Goal: Task Accomplishment & Management: Manage account settings

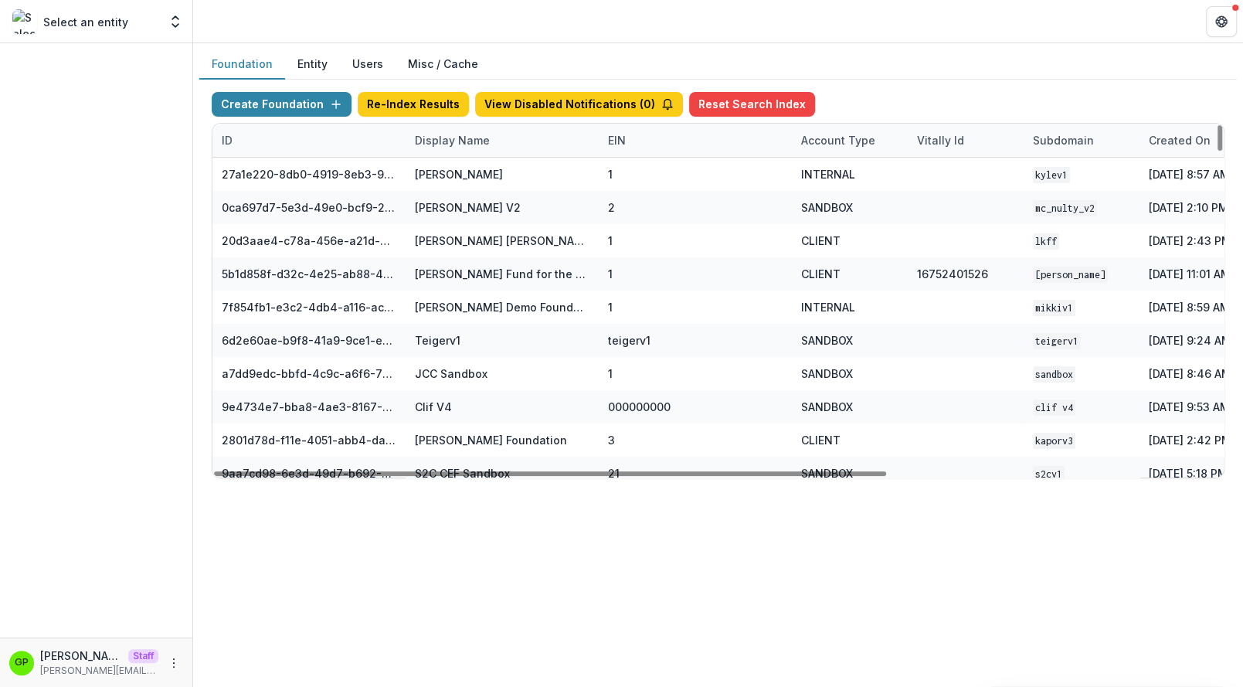
click at [294, 56] on button "Entity" at bounding box center [312, 64] width 55 height 30
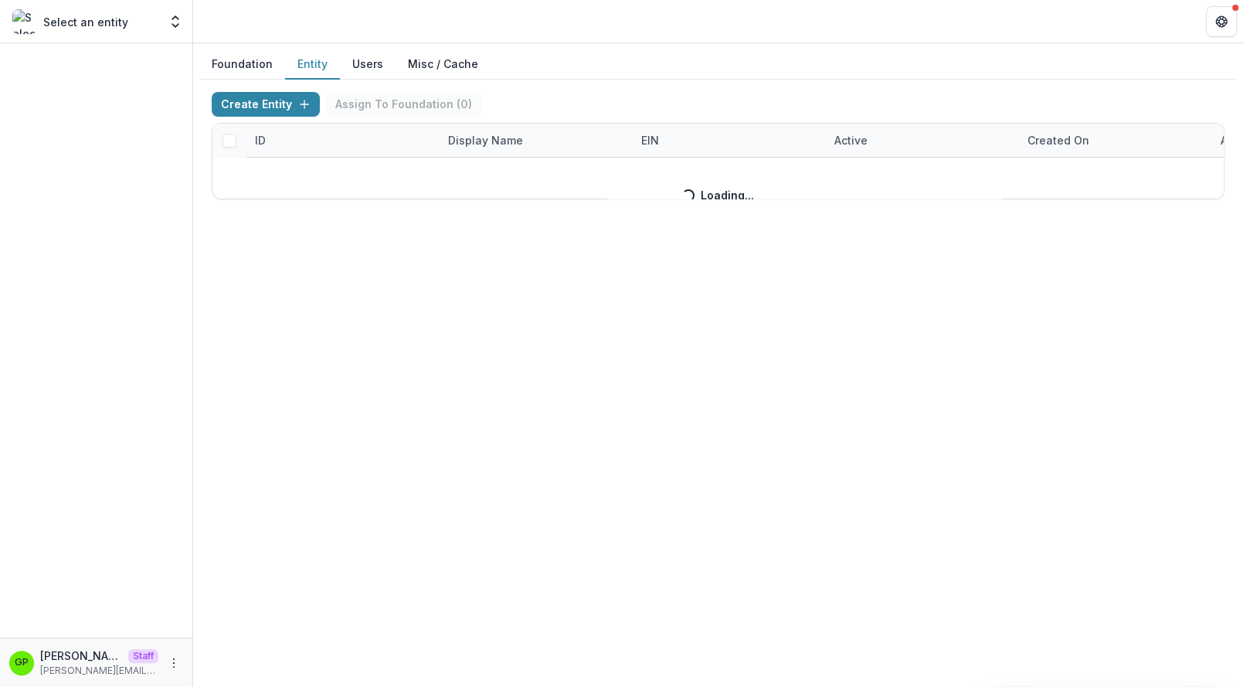
click at [464, 142] on div "Create Entity Assign To Foundation ( 0 ) ID Display Name EIN Active Created on …" at bounding box center [718, 145] width 1013 height 107
click at [481, 141] on div "Create Entity Assign To Foundation ( 0 ) ID Display Name EIN Active Created on …" at bounding box center [718, 145] width 1013 height 107
click at [479, 138] on div "Create Entity Assign To Foundation ( 0 ) ID Display Name EIN Active Created on …" at bounding box center [718, 145] width 1013 height 107
click at [485, 143] on div "Display Name" at bounding box center [485, 140] width 93 height 16
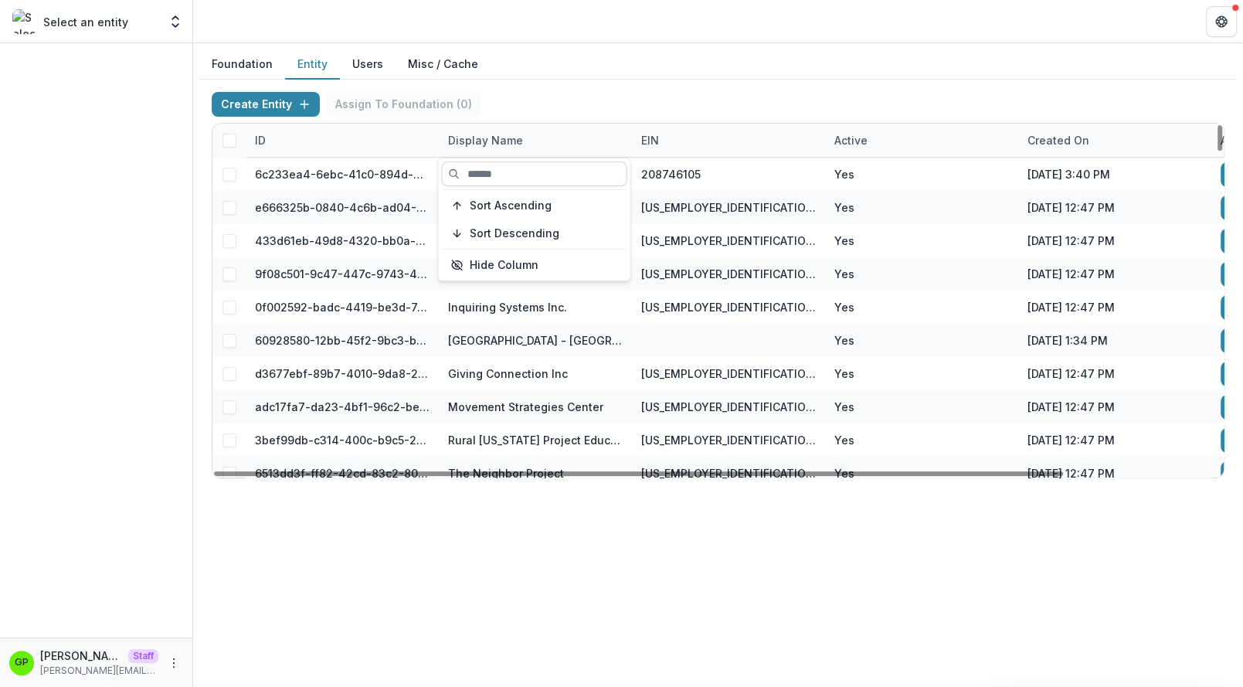
click at [481, 173] on input at bounding box center [534, 173] width 185 height 25
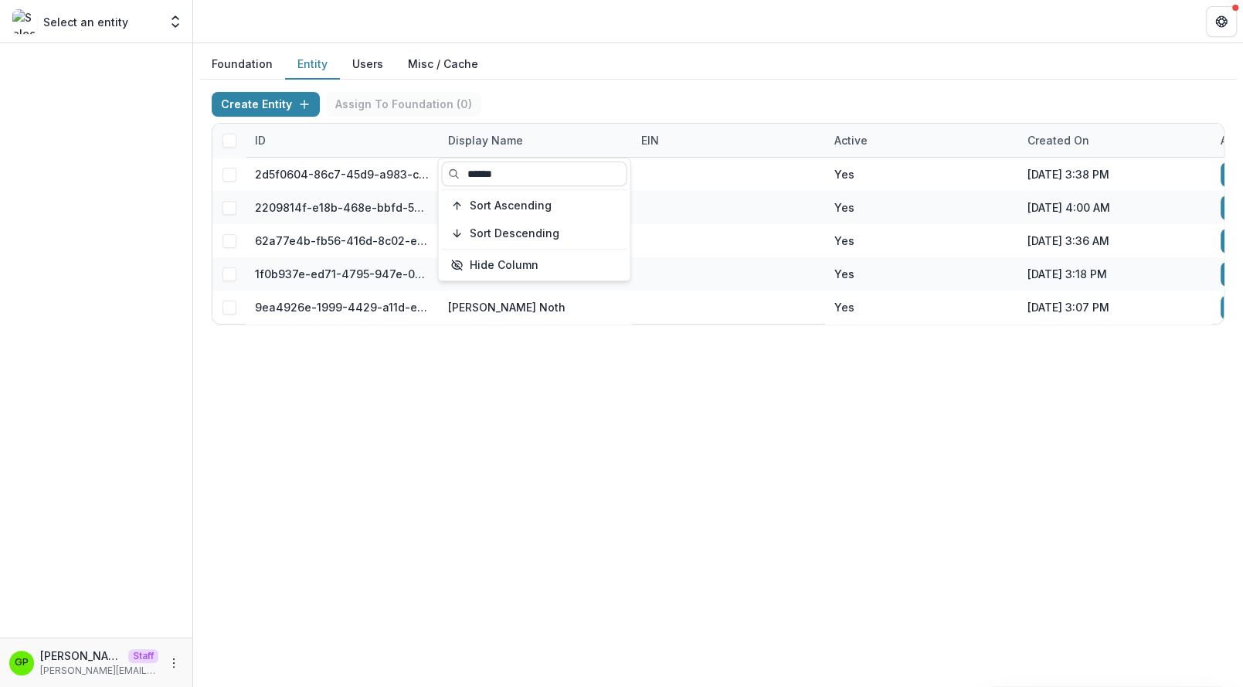
type input "******"
click at [591, 420] on div "Foundation Entity Users Misc / Cache Create Entity Assign To Foundation ( 0 ) I…" at bounding box center [718, 365] width 1050 height 644
click at [564, 338] on div "Foundation Entity Users Misc / Cache Create Entity Assign To Foundation ( 0 ) I…" at bounding box center [718, 193] width 1050 height 300
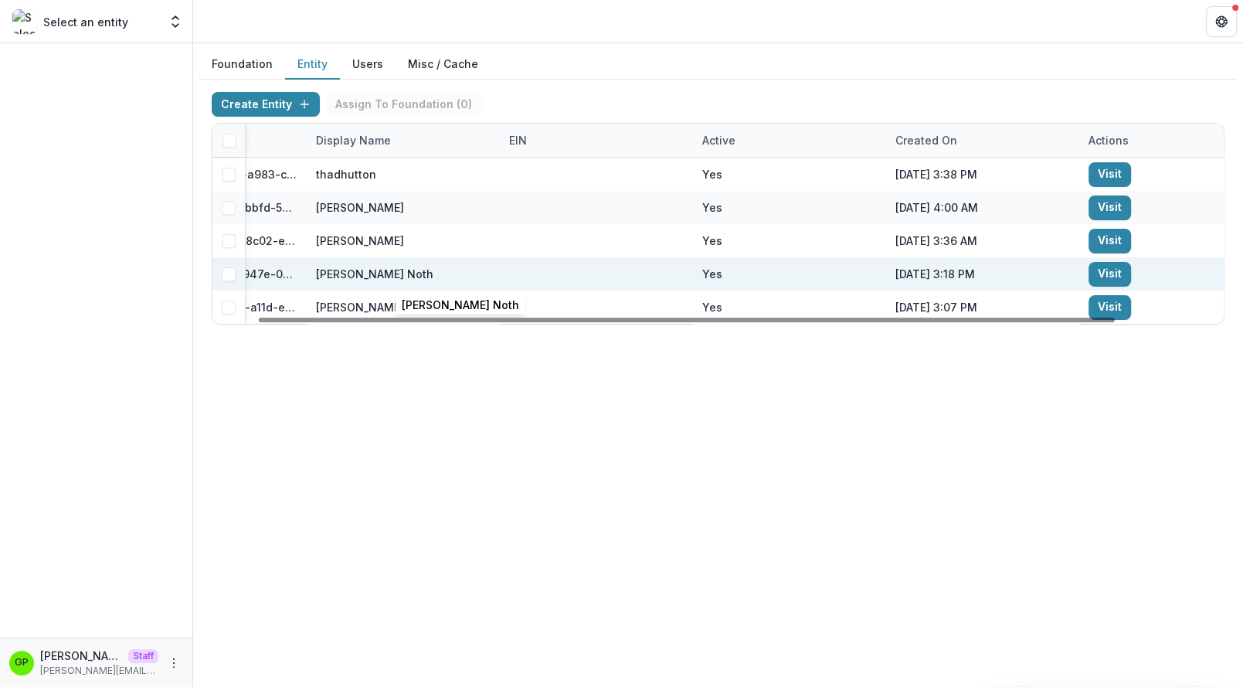
scroll to position [0, 180]
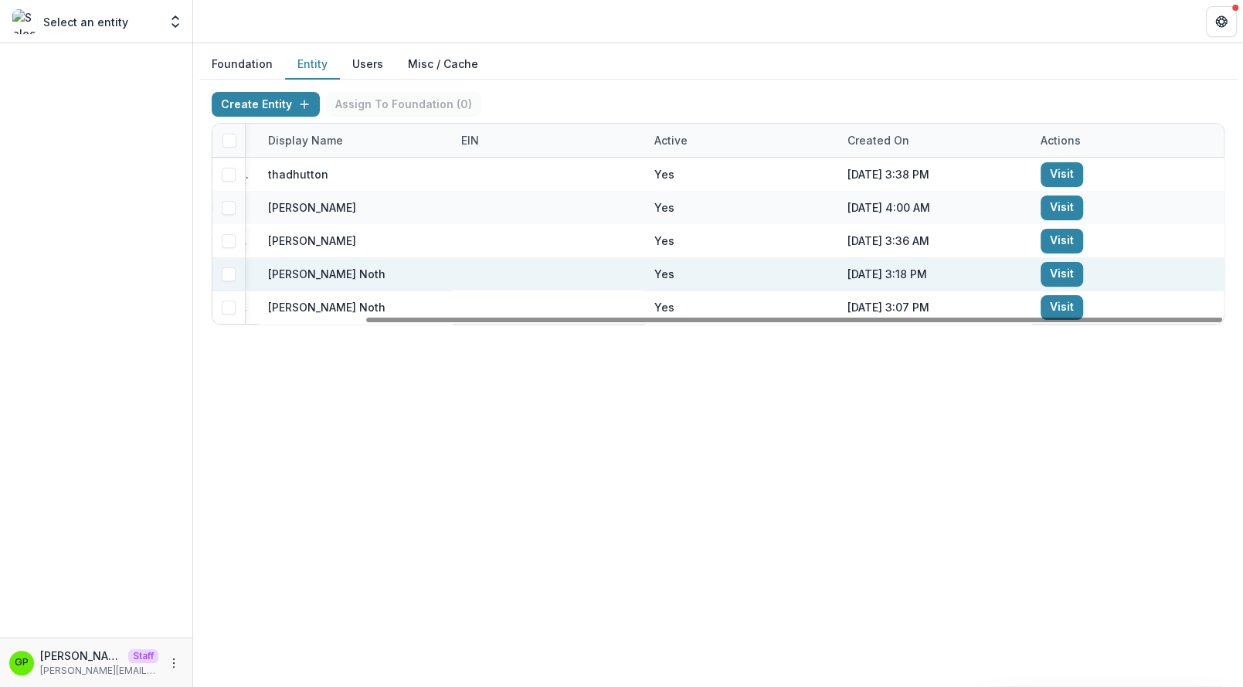
click at [1057, 266] on link "Visit" at bounding box center [1062, 274] width 42 height 25
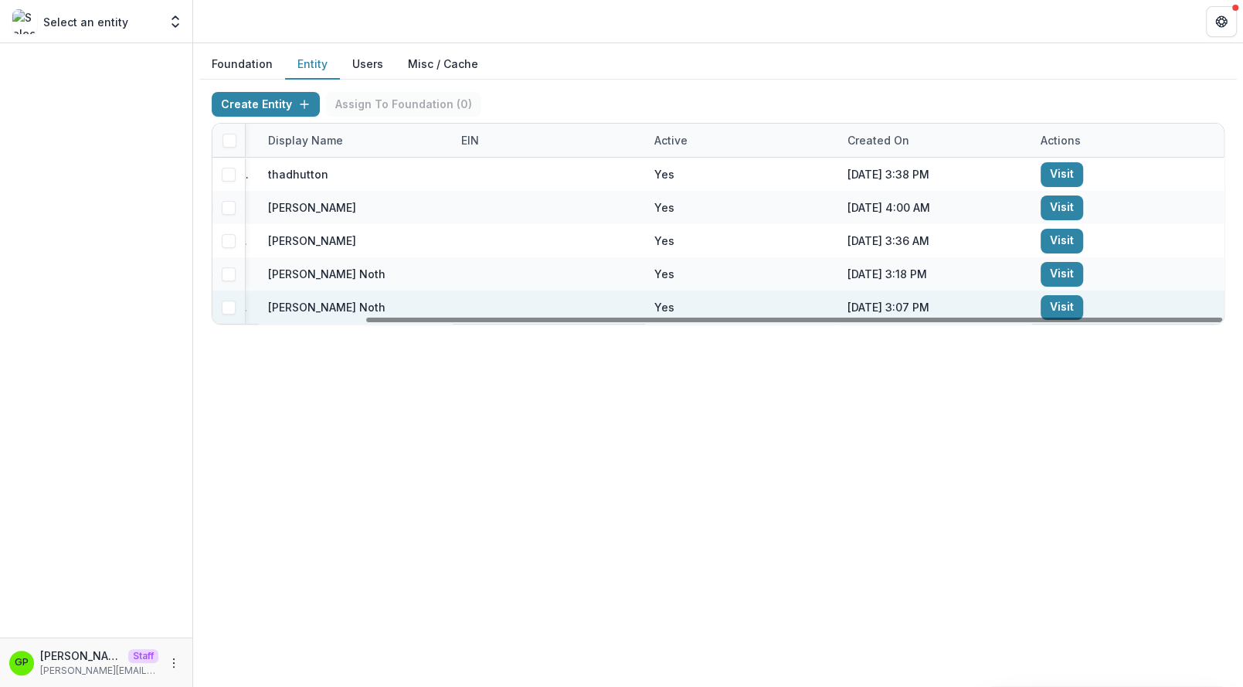
click at [1062, 305] on link "Visit" at bounding box center [1062, 307] width 42 height 25
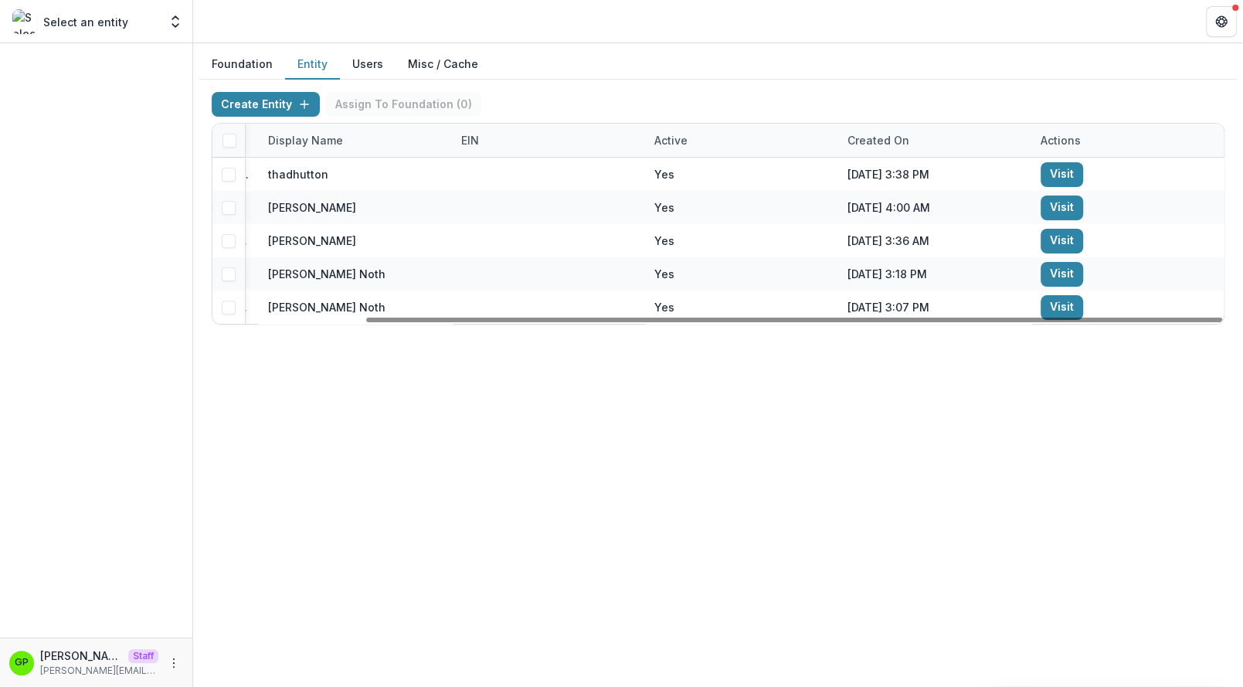
click at [232, 46] on div "Foundation Entity Users Misc / Cache Create Entity Assign To Foundation ( 0 ) I…" at bounding box center [718, 193] width 1050 height 300
click at [238, 57] on button "Foundation" at bounding box center [242, 64] width 86 height 30
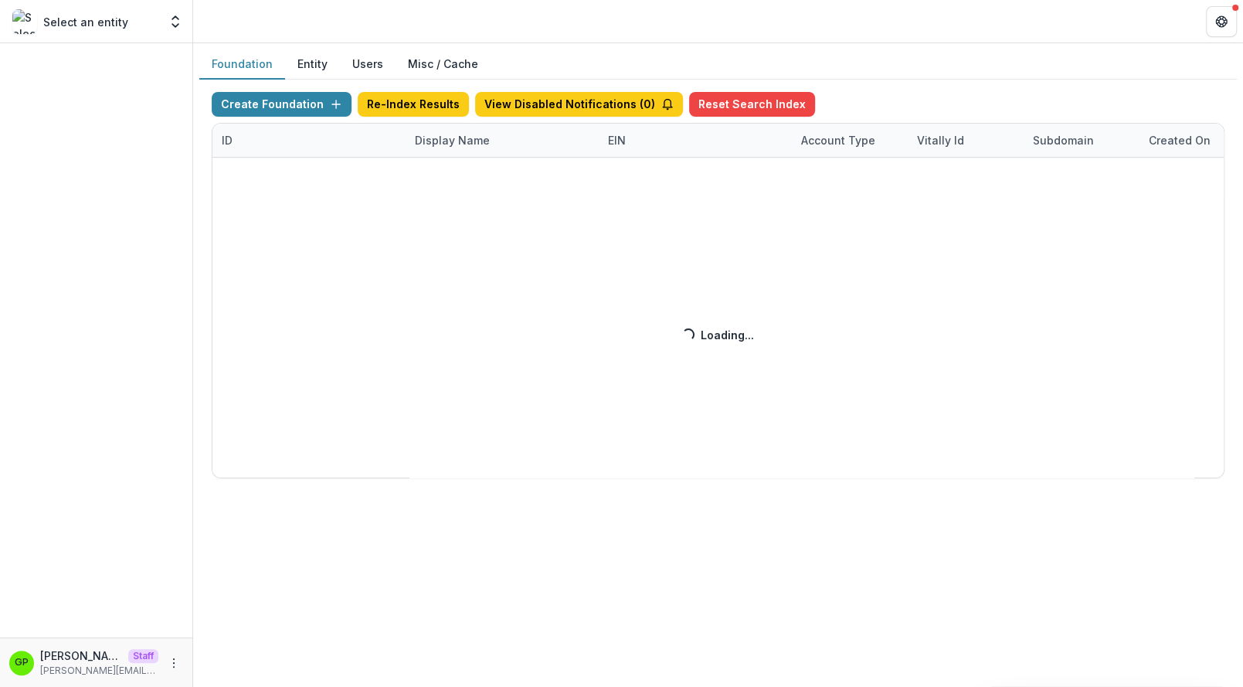
click at [455, 141] on div "Create Foundation Re-Index Results View Disabled Notifications ( 0 ) Reset Sear…" at bounding box center [718, 285] width 1013 height 386
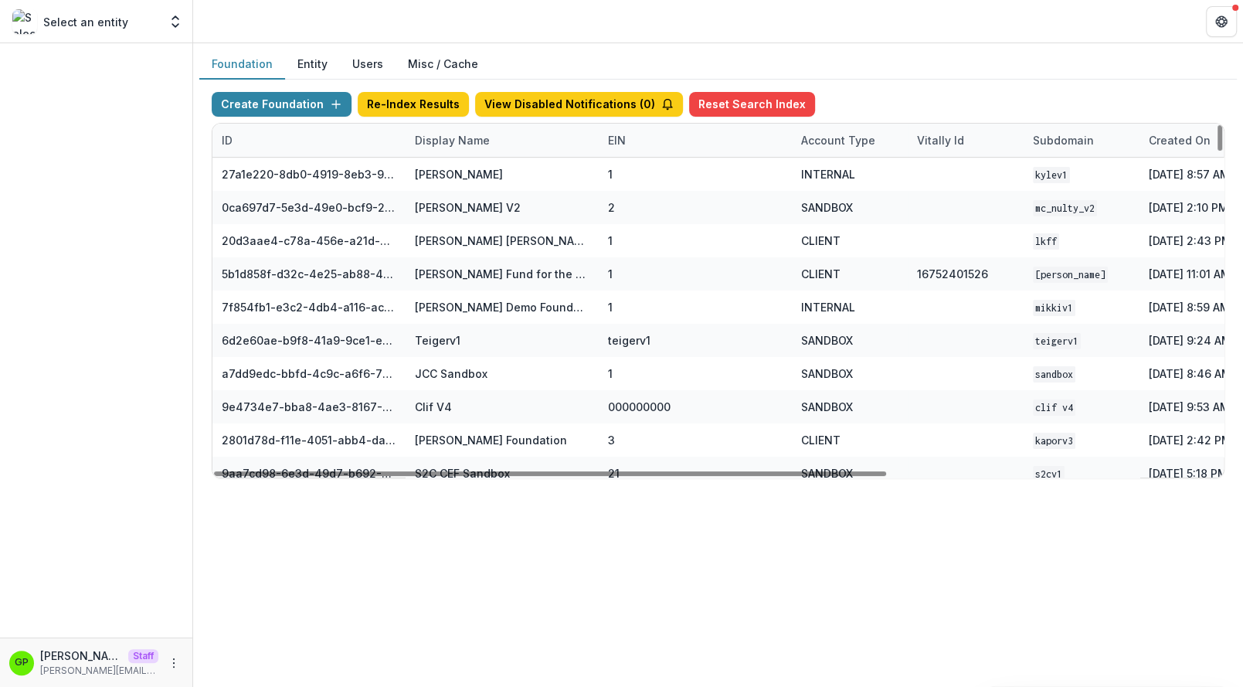
click at [440, 149] on div "Display Name" at bounding box center [502, 140] width 193 height 33
click at [440, 169] on input at bounding box center [501, 173] width 185 height 25
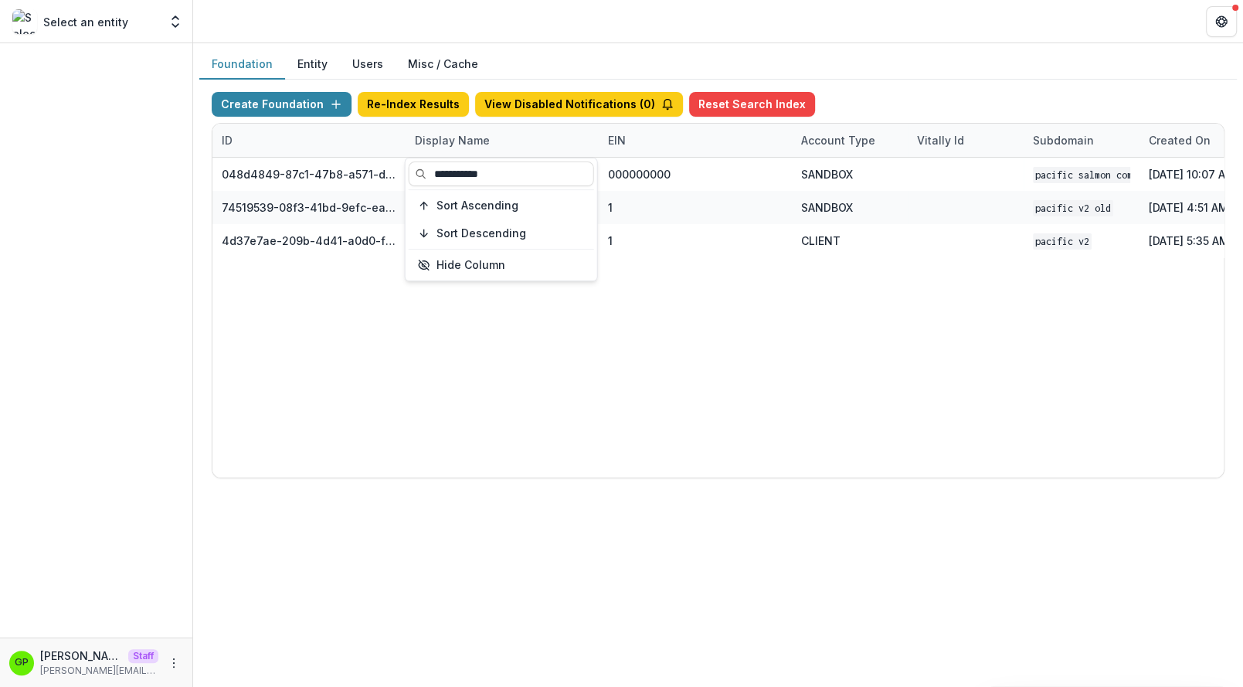
type input "**********"
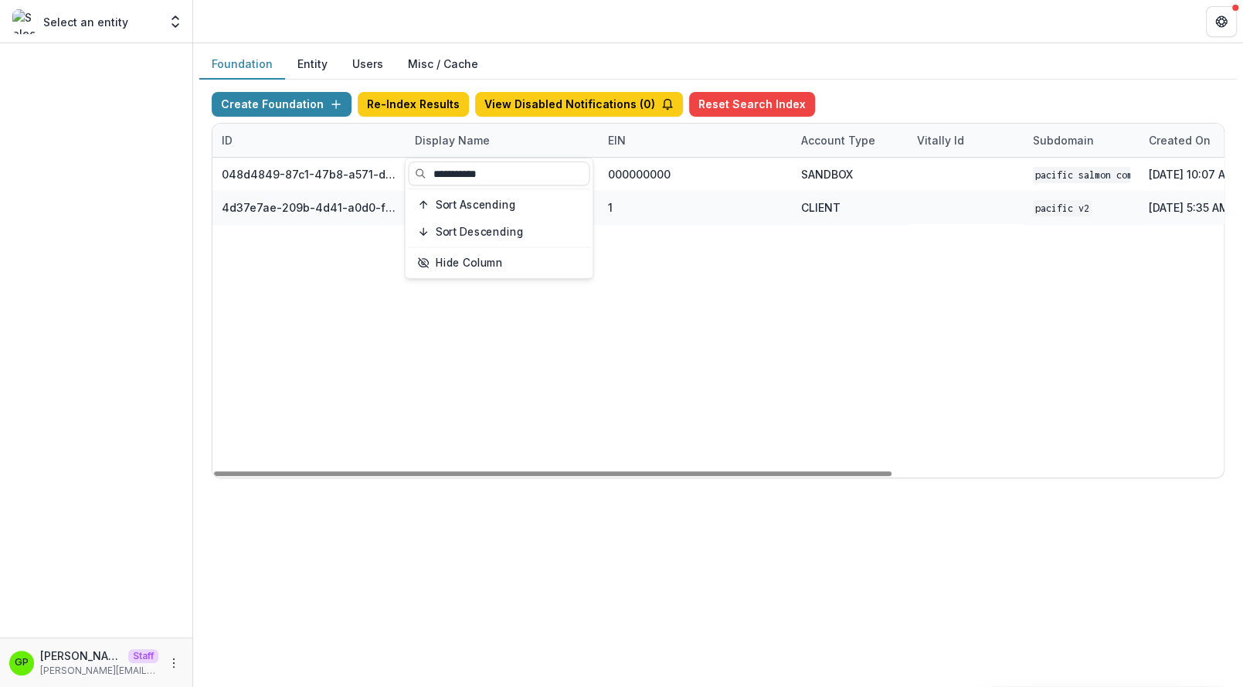
click at [495, 380] on div "048d4849-87c1-47b8-a571-d36adc5d9bb4 Pacific Salmon Commission DEMO 000000000 S…" at bounding box center [965, 318] width 1507 height 320
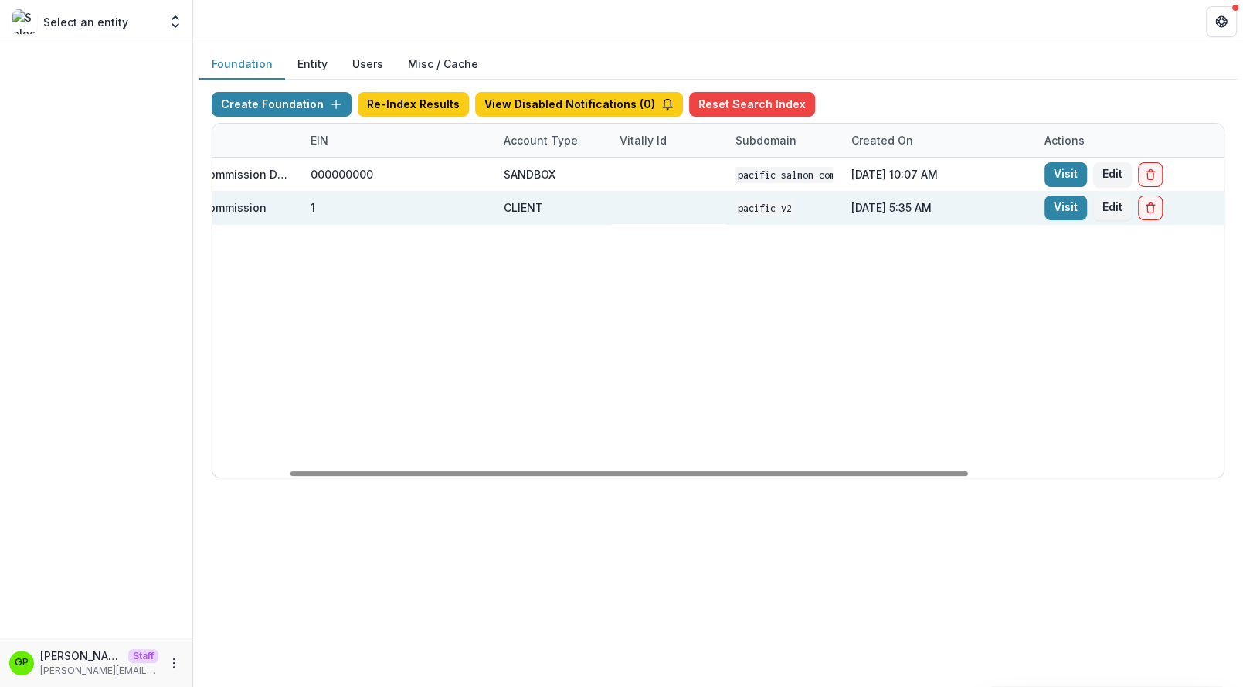
scroll to position [0, 495]
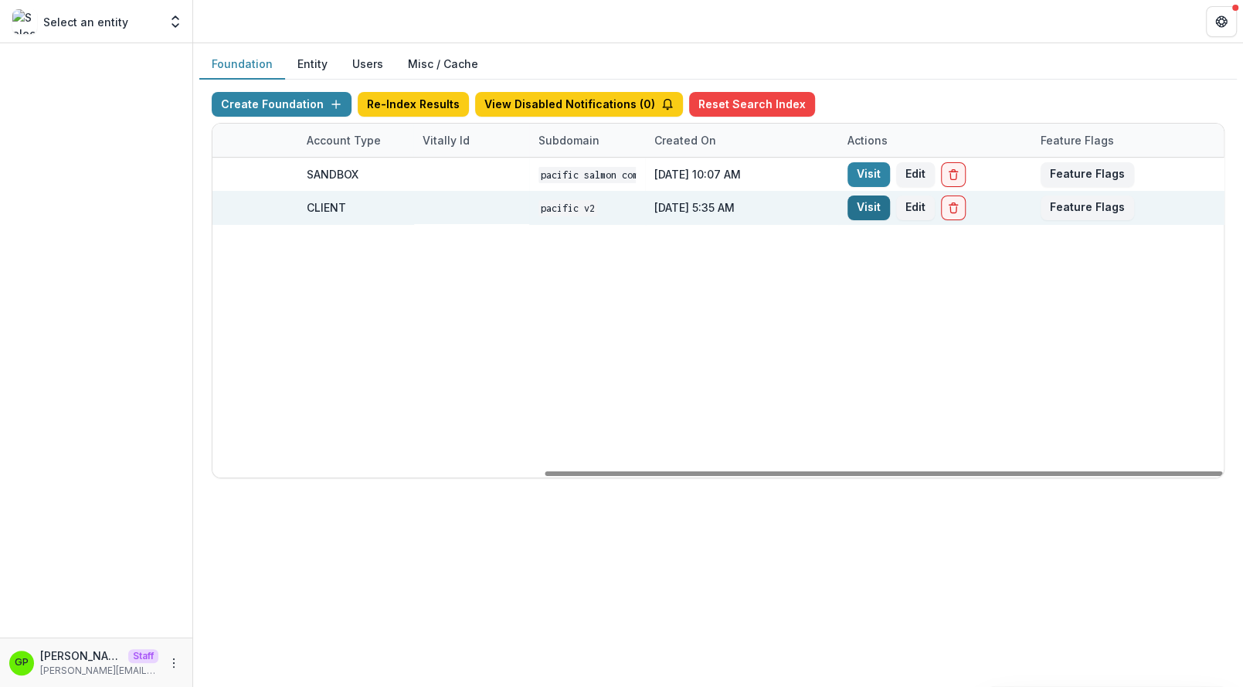
click at [850, 201] on link "Visit" at bounding box center [869, 207] width 42 height 25
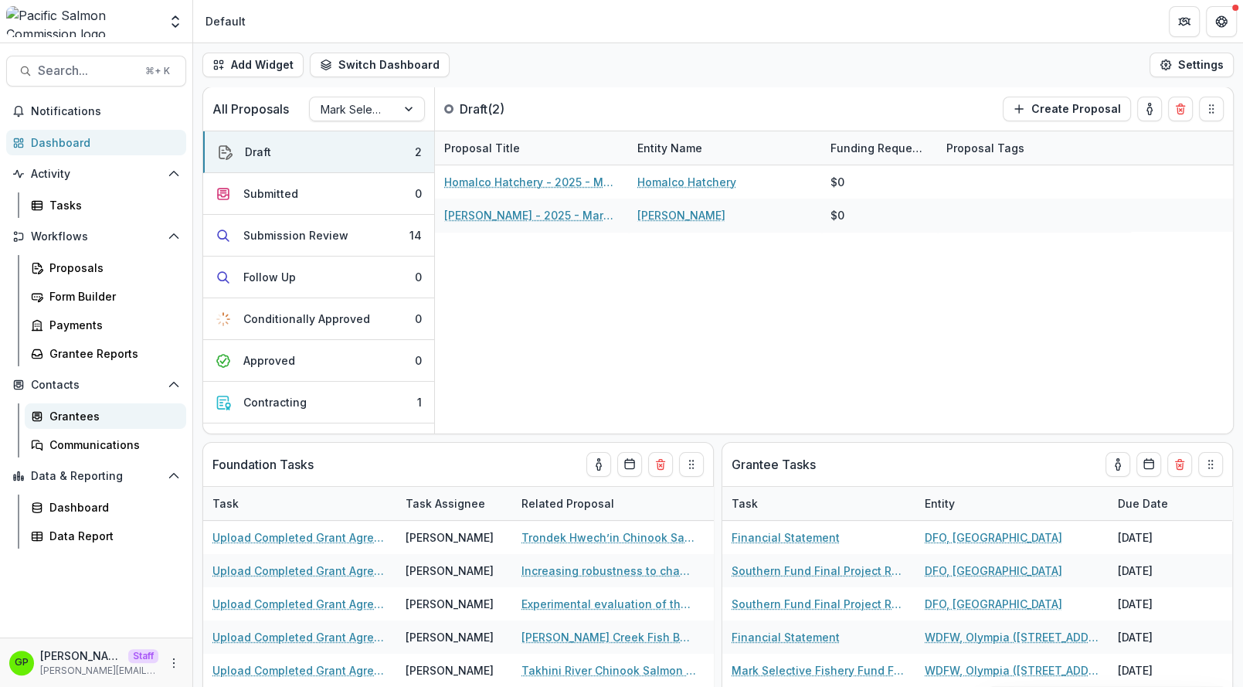
drag, startPoint x: 88, startPoint y: 393, endPoint x: 89, endPoint y: 412, distance: 19.3
click at [89, 412] on div "Contacts Grantees Communications" at bounding box center [96, 414] width 192 height 85
click at [89, 412] on div "Grantees" at bounding box center [111, 416] width 124 height 16
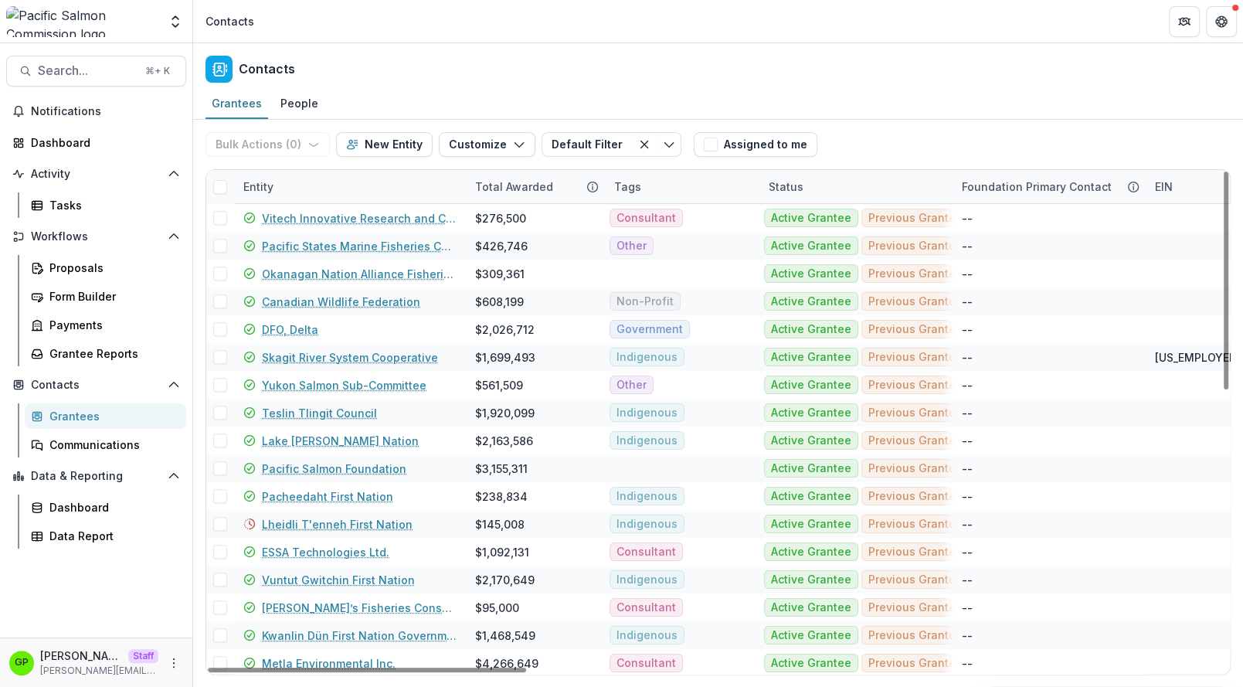
click at [315, 182] on div "Entity" at bounding box center [350, 186] width 232 height 33
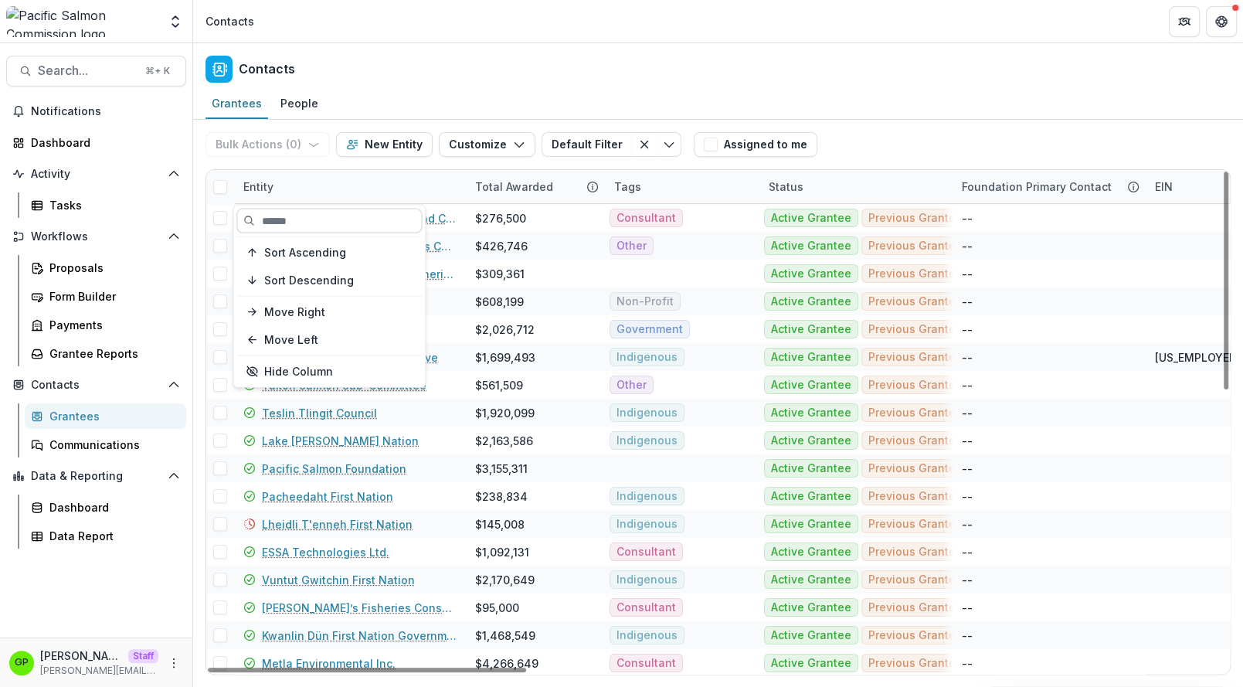
click at [309, 220] on input at bounding box center [328, 221] width 185 height 25
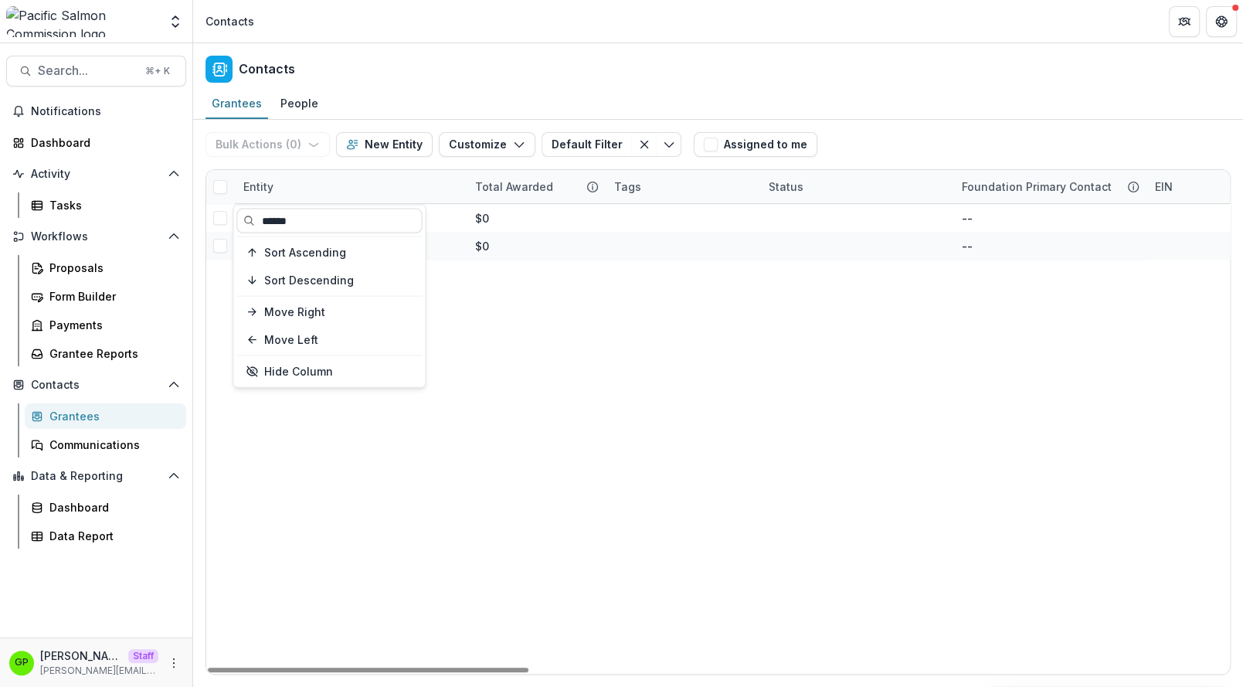
type input "******"
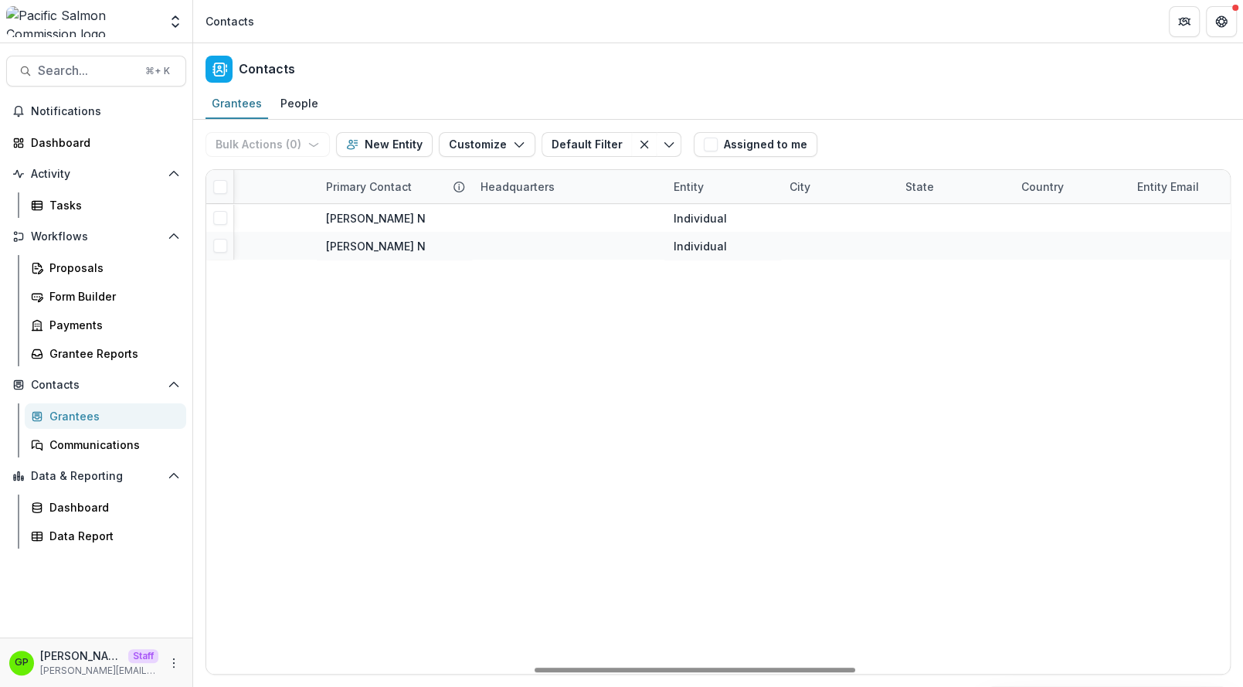
scroll to position [0, 1042]
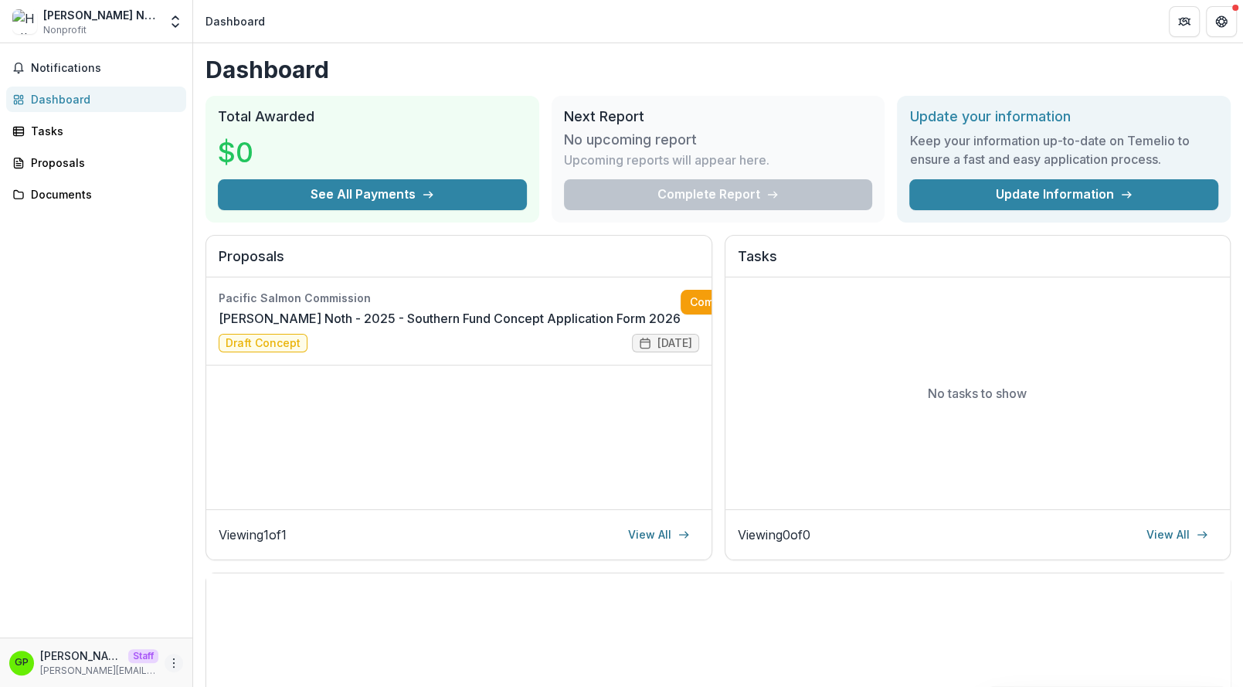
click at [175, 661] on icon "More" at bounding box center [174, 663] width 12 height 12
click at [226, 632] on link "Settings" at bounding box center [275, 629] width 165 height 25
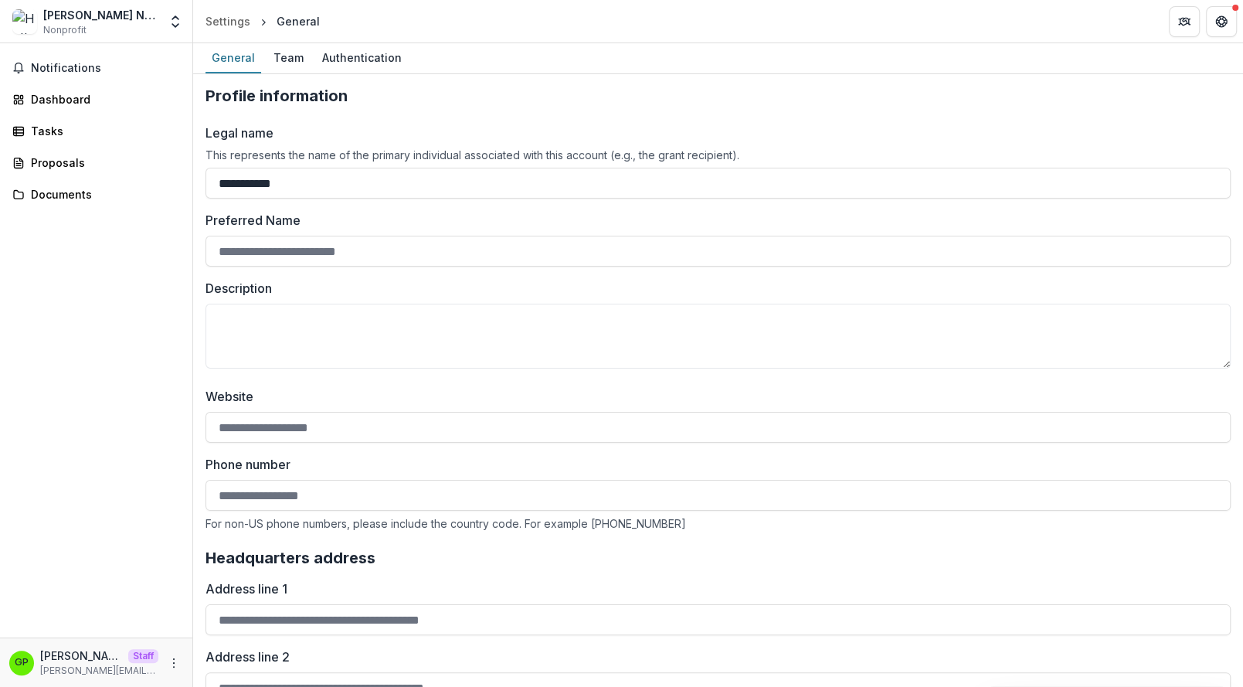
click at [90, 117] on div "Notifications Dashboard Tasks Proposals Documents" at bounding box center [96, 340] width 192 height 594
click at [86, 104] on div "Dashboard" at bounding box center [102, 99] width 143 height 16
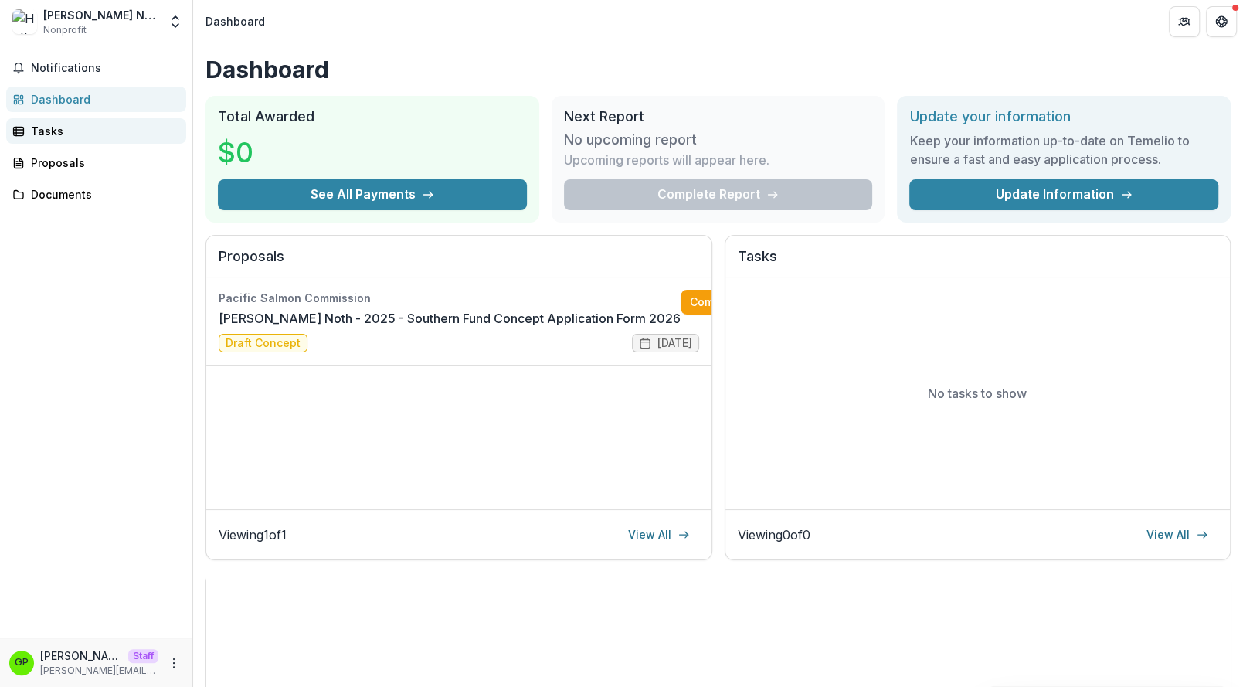
click at [53, 122] on link "Tasks" at bounding box center [96, 130] width 180 height 25
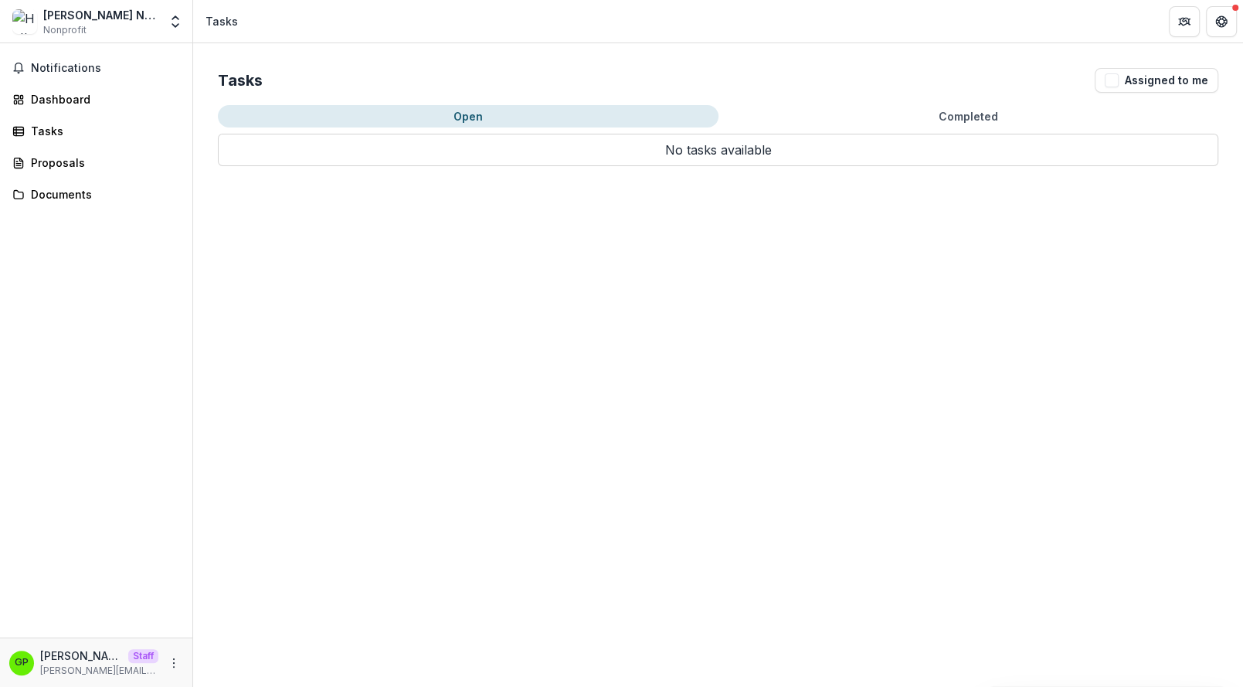
click at [73, 179] on div "Notifications Dashboard Tasks Proposals Documents" at bounding box center [96, 340] width 192 height 594
click at [86, 168] on div "Proposals" at bounding box center [102, 163] width 143 height 16
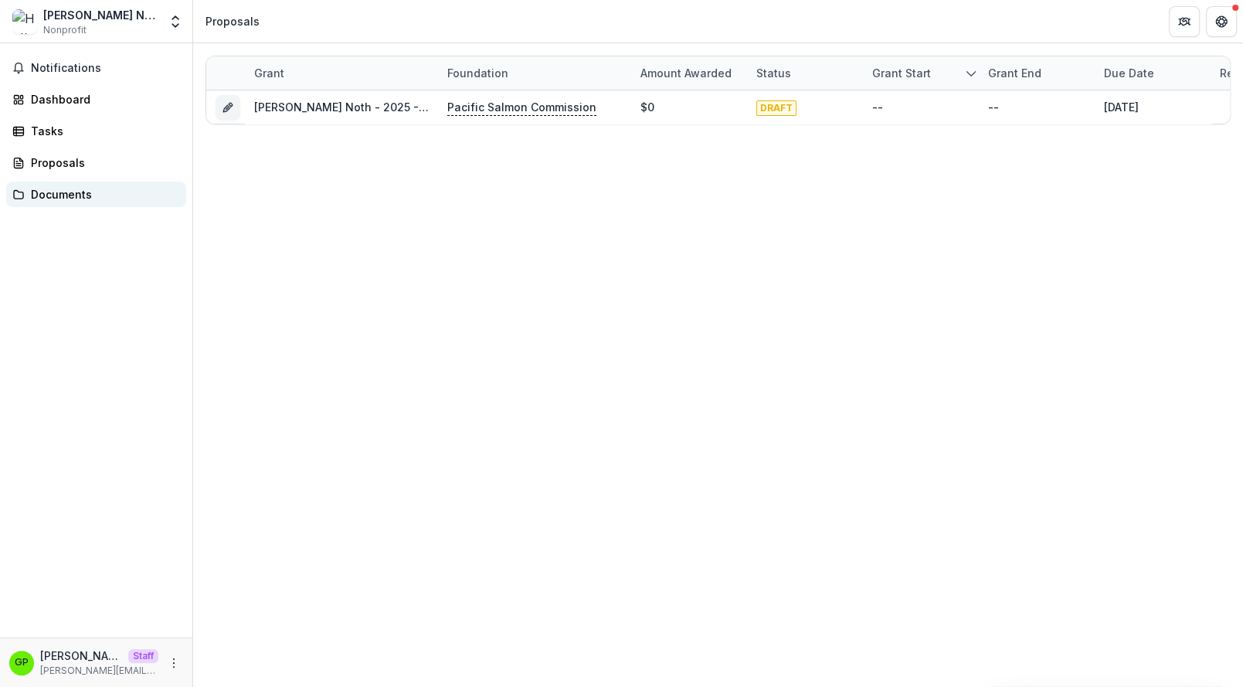
click at [85, 196] on div "Documents" at bounding box center [102, 194] width 143 height 16
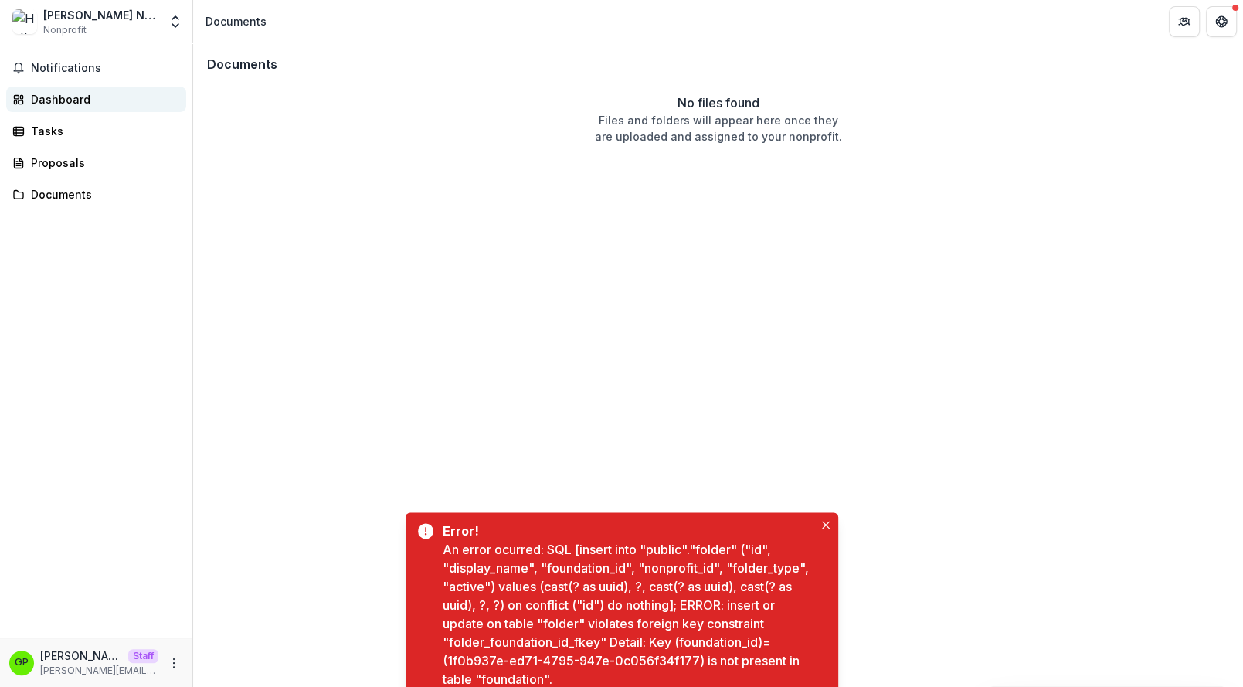
click at [85, 111] on link "Dashboard" at bounding box center [96, 99] width 180 height 25
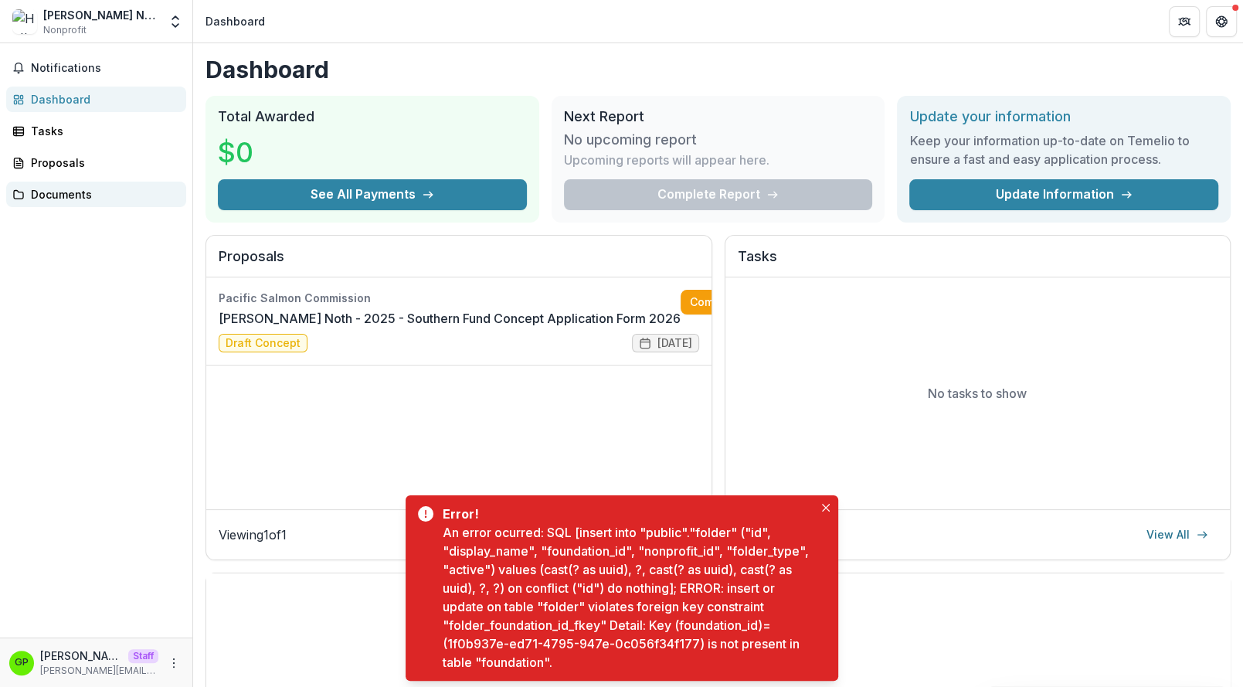
click at [80, 189] on div "Documents" at bounding box center [102, 194] width 143 height 16
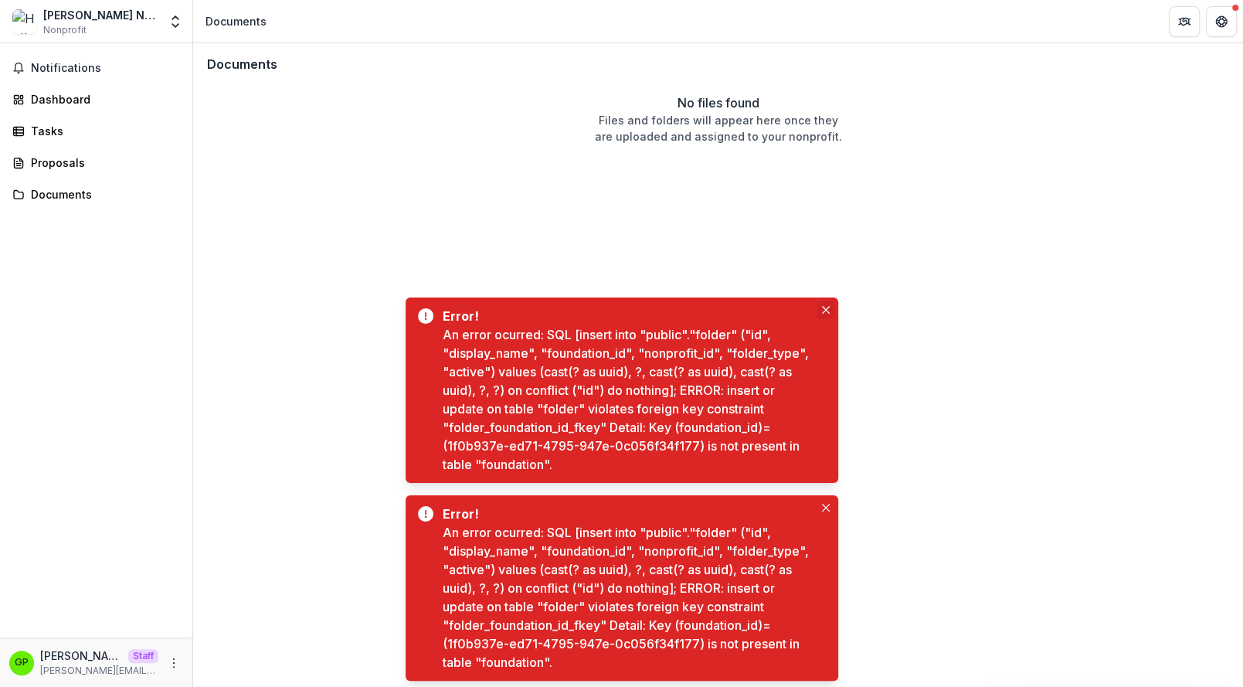
click at [824, 306] on button "Close" at bounding box center [826, 310] width 19 height 19
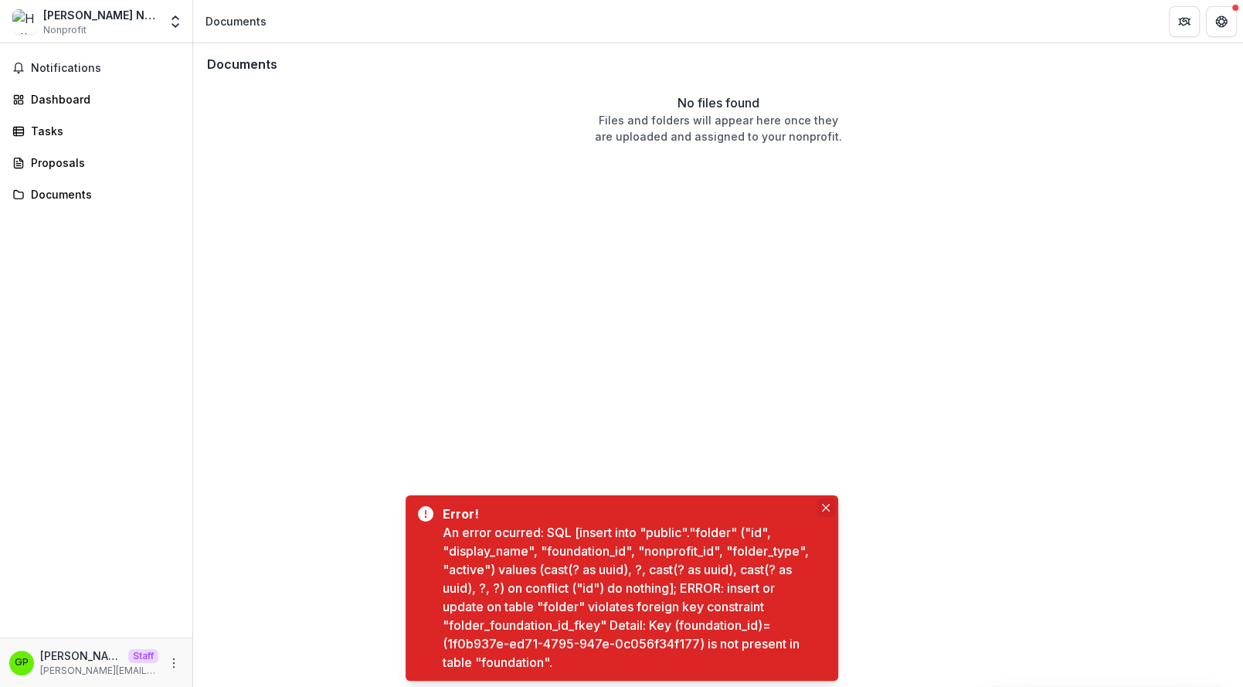
click at [824, 503] on button "Close" at bounding box center [826, 507] width 19 height 19
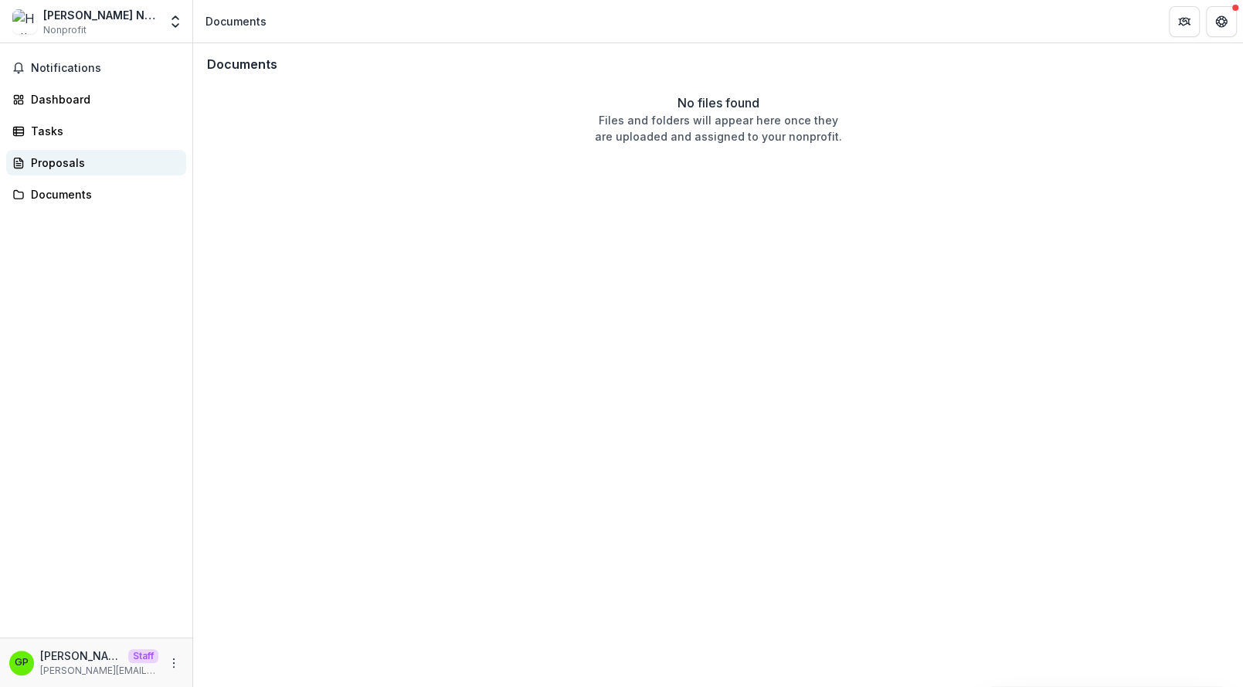
click at [80, 167] on div "Proposals" at bounding box center [102, 163] width 143 height 16
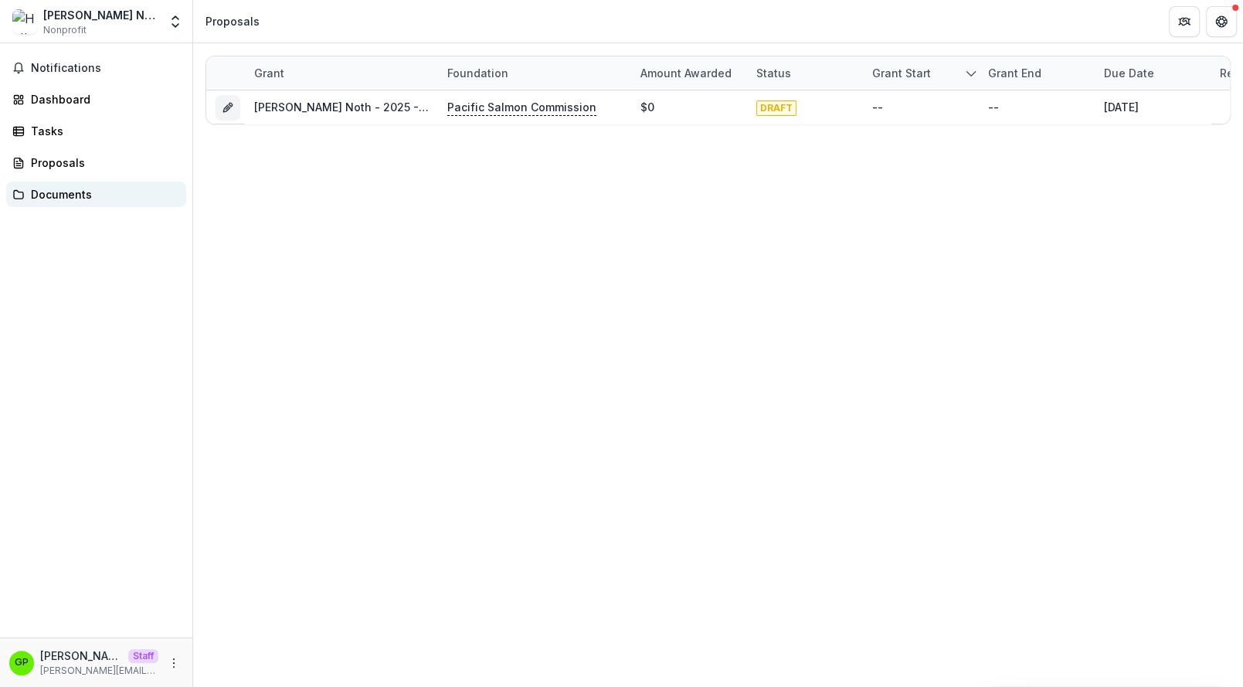
click at [80, 185] on link "Documents" at bounding box center [96, 194] width 180 height 25
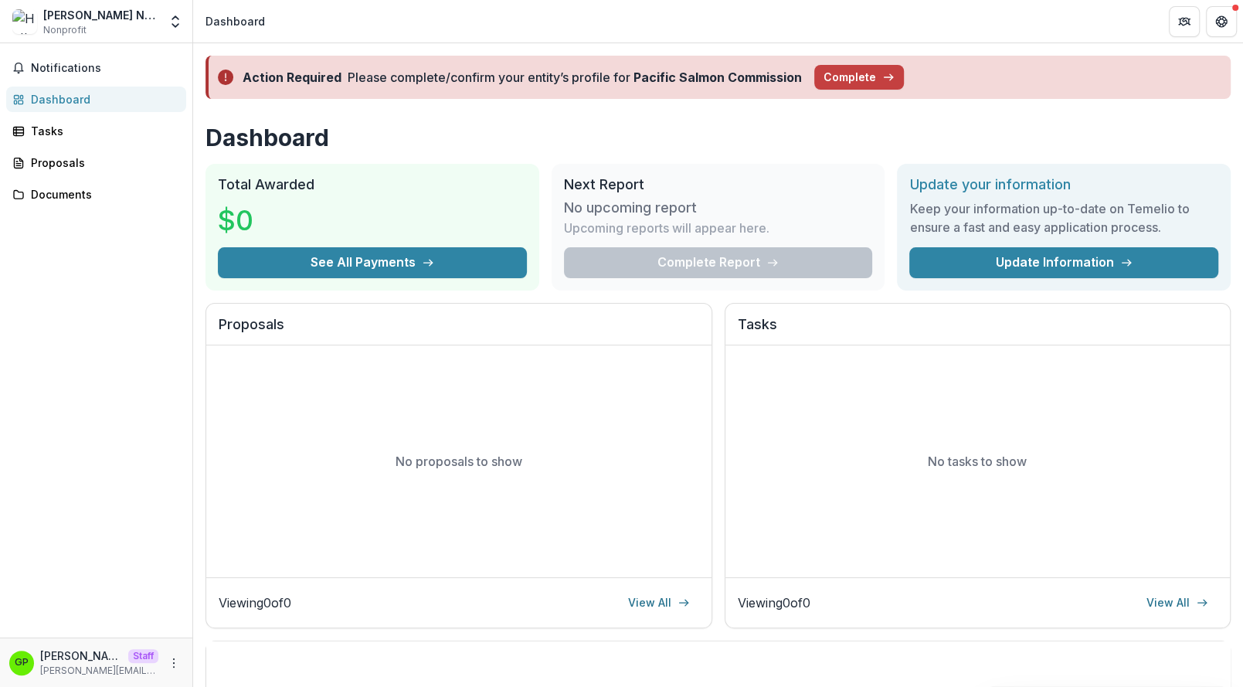
click at [108, 19] on div "[PERSON_NAME] Noth Nonprofit" at bounding box center [85, 22] width 146 height 30
click at [166, 19] on button "Open entity switcher" at bounding box center [176, 21] width 22 height 31
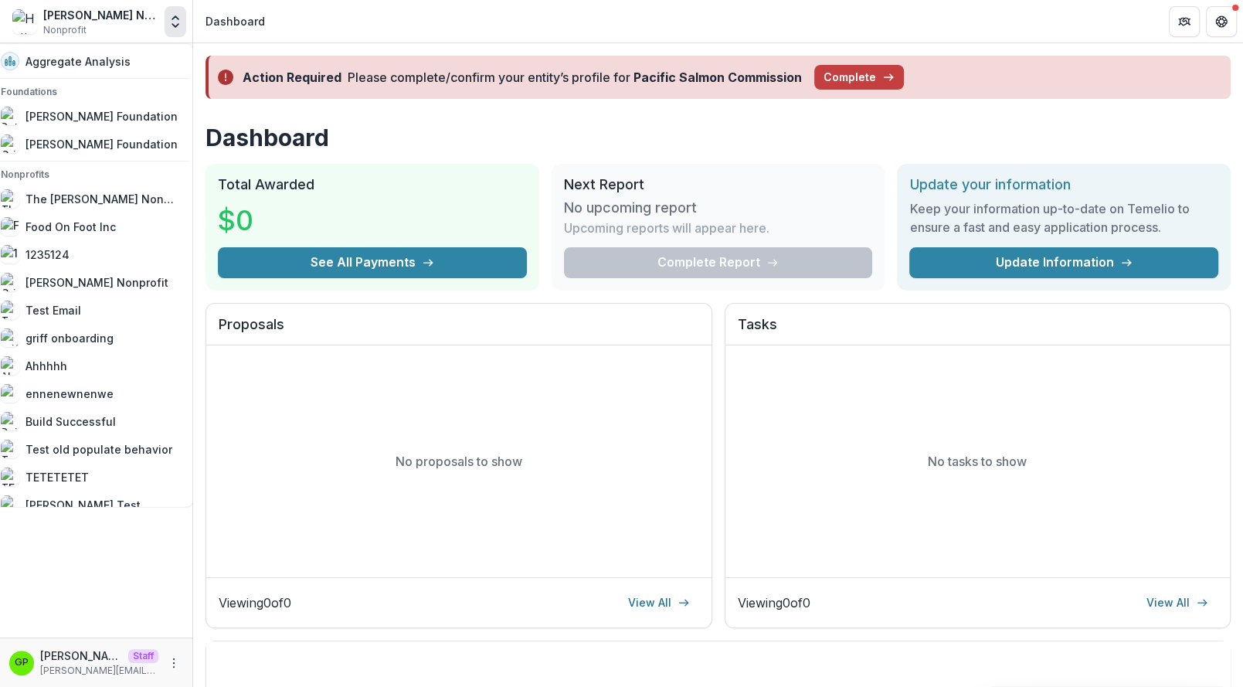
click at [166, 19] on button "Open entity switcher" at bounding box center [176, 21] width 22 height 31
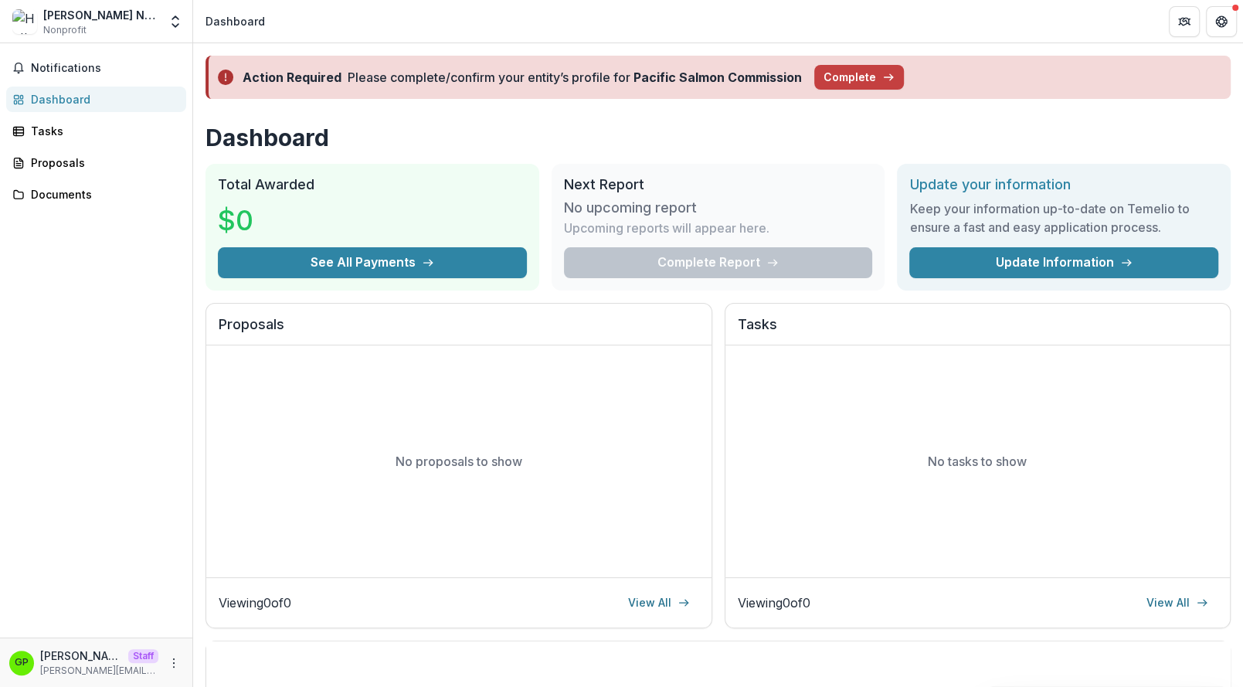
click at [174, 647] on div "Gp Griffin perry Staff griffin@trytemelio.com" at bounding box center [96, 661] width 192 height 49
click at [174, 652] on div "Gp Griffin perry Staff griffin@trytemelio.com" at bounding box center [96, 663] width 174 height 30
click at [174, 658] on circle "More" at bounding box center [174, 658] width 1 height 1
click at [226, 634] on link "Settings" at bounding box center [275, 629] width 165 height 25
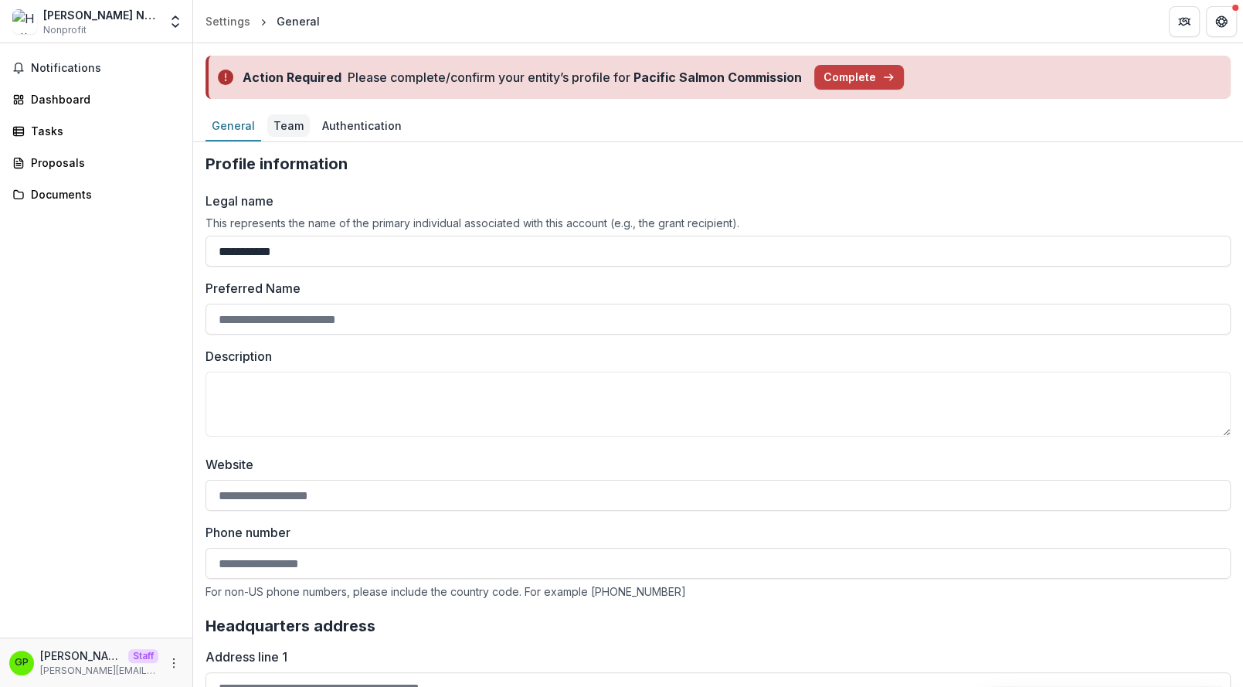
click at [279, 117] on div "Team" at bounding box center [288, 125] width 42 height 22
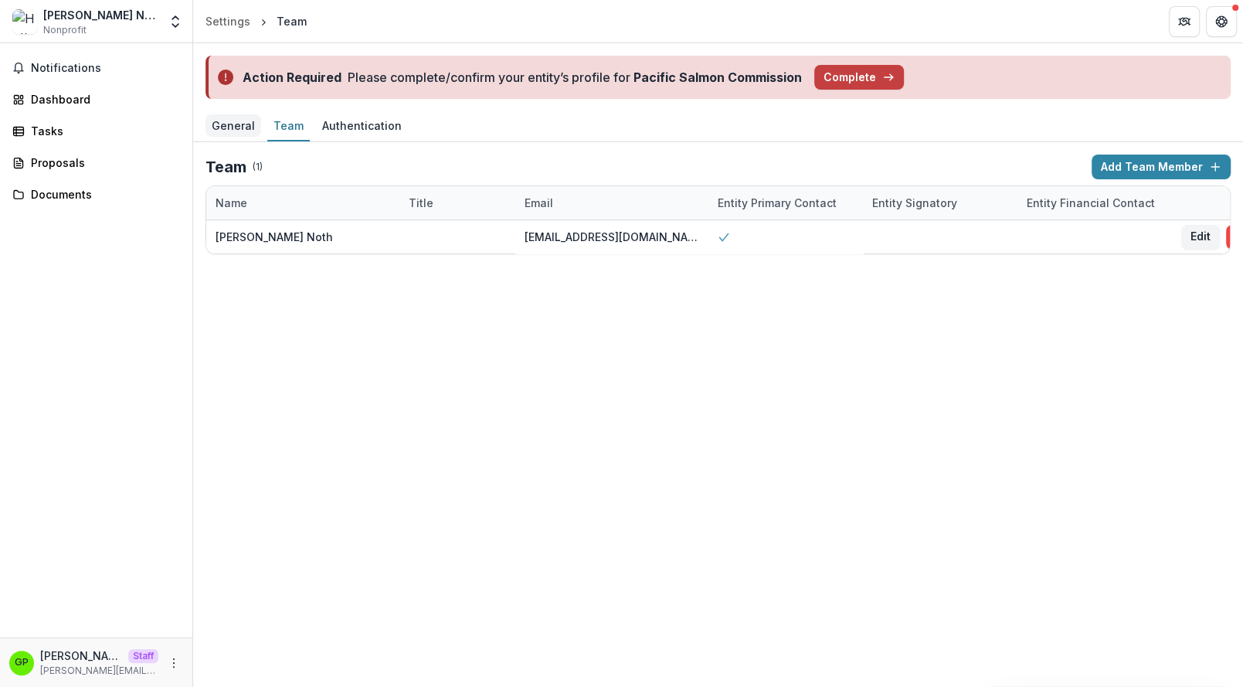
click at [234, 124] on div "General" at bounding box center [234, 125] width 56 height 22
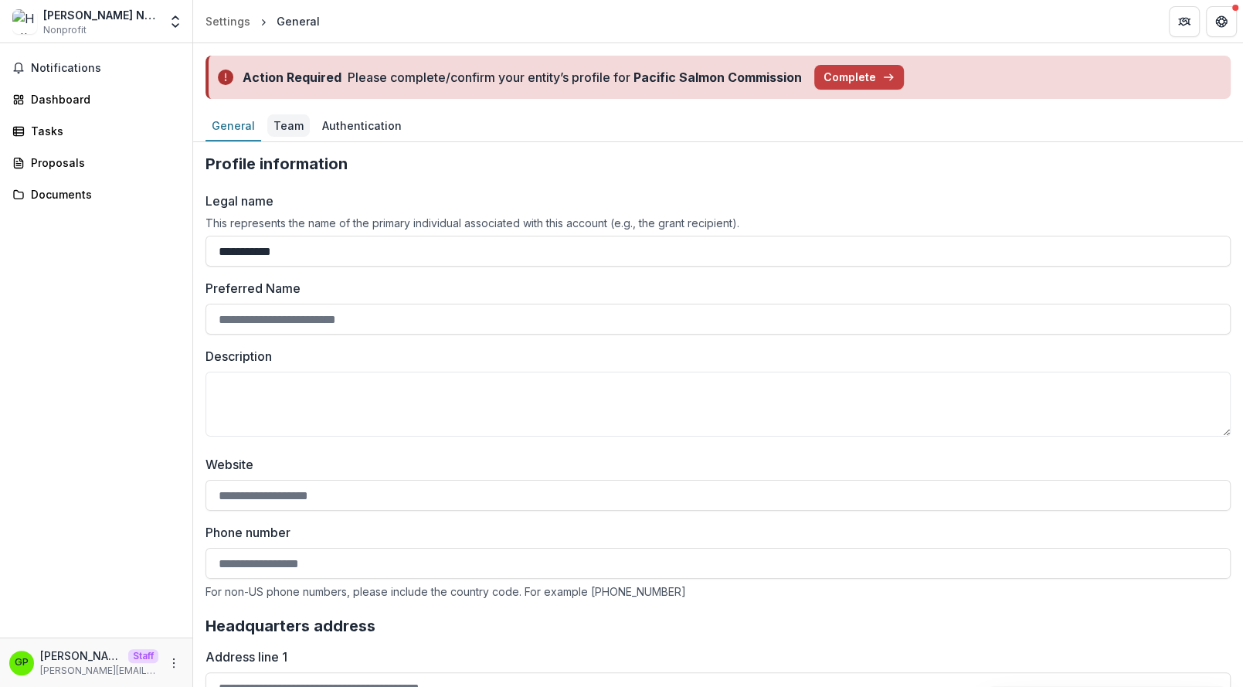
click at [273, 124] on div "Team" at bounding box center [288, 125] width 42 height 22
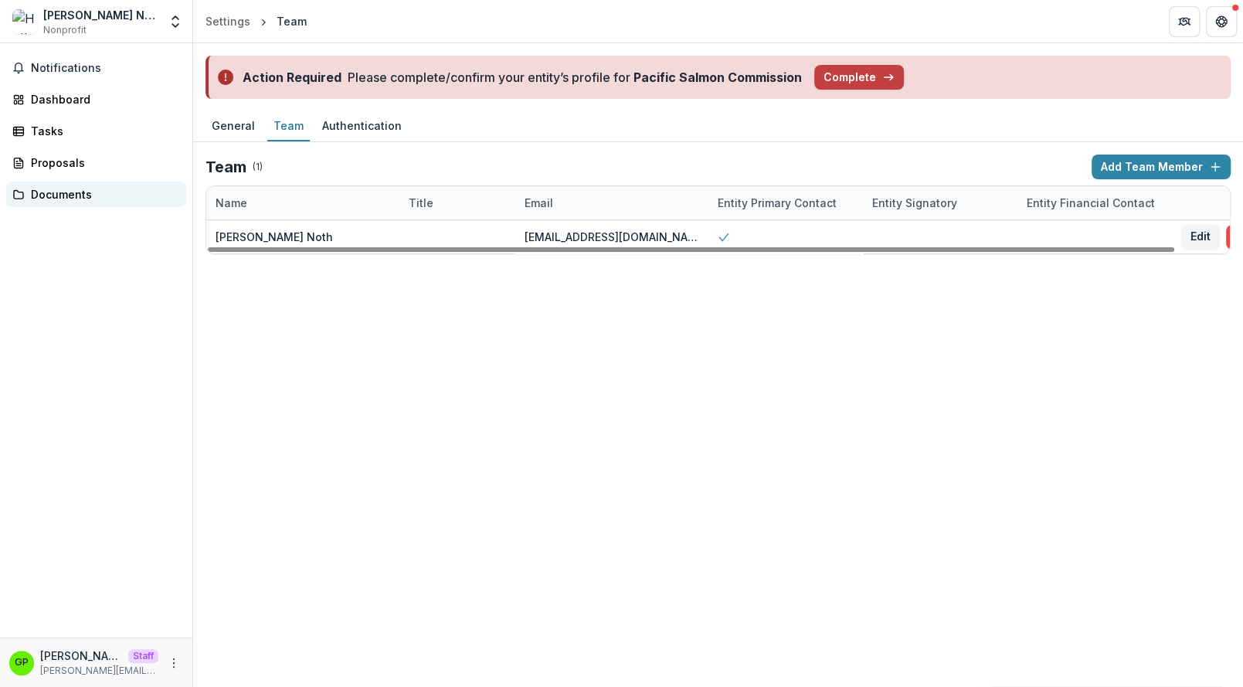
click at [97, 184] on link "Documents" at bounding box center [96, 194] width 180 height 25
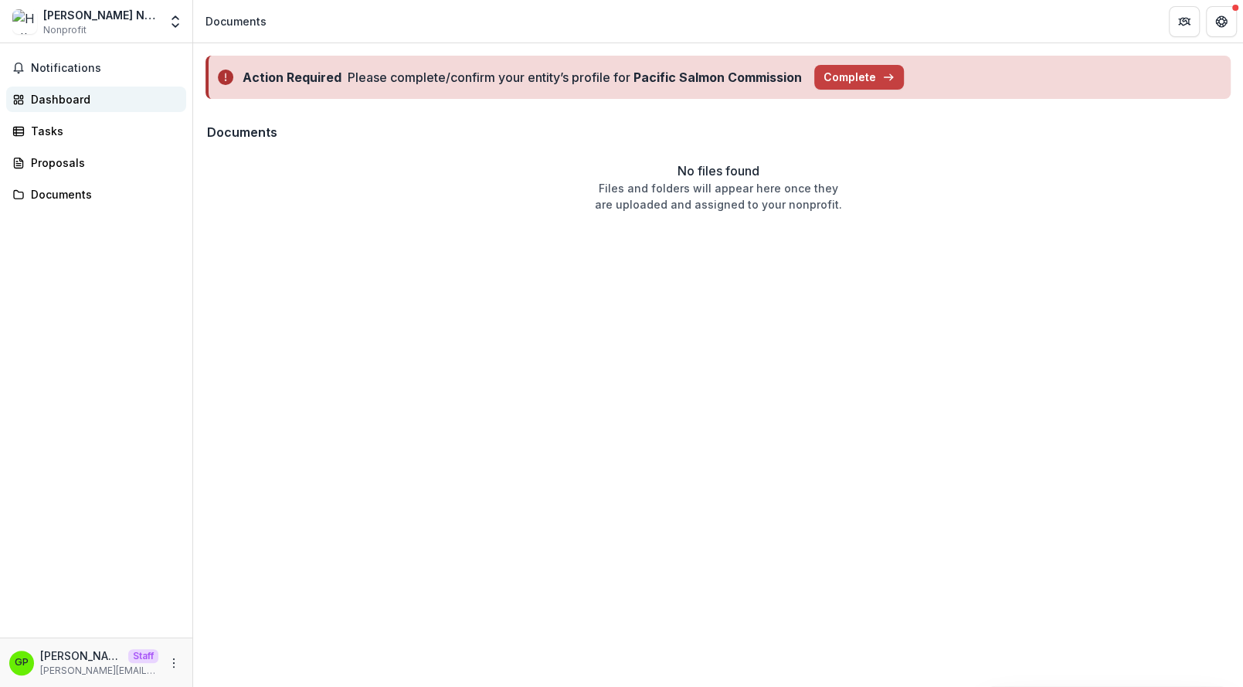
click at [49, 99] on div "Dashboard" at bounding box center [102, 99] width 143 height 16
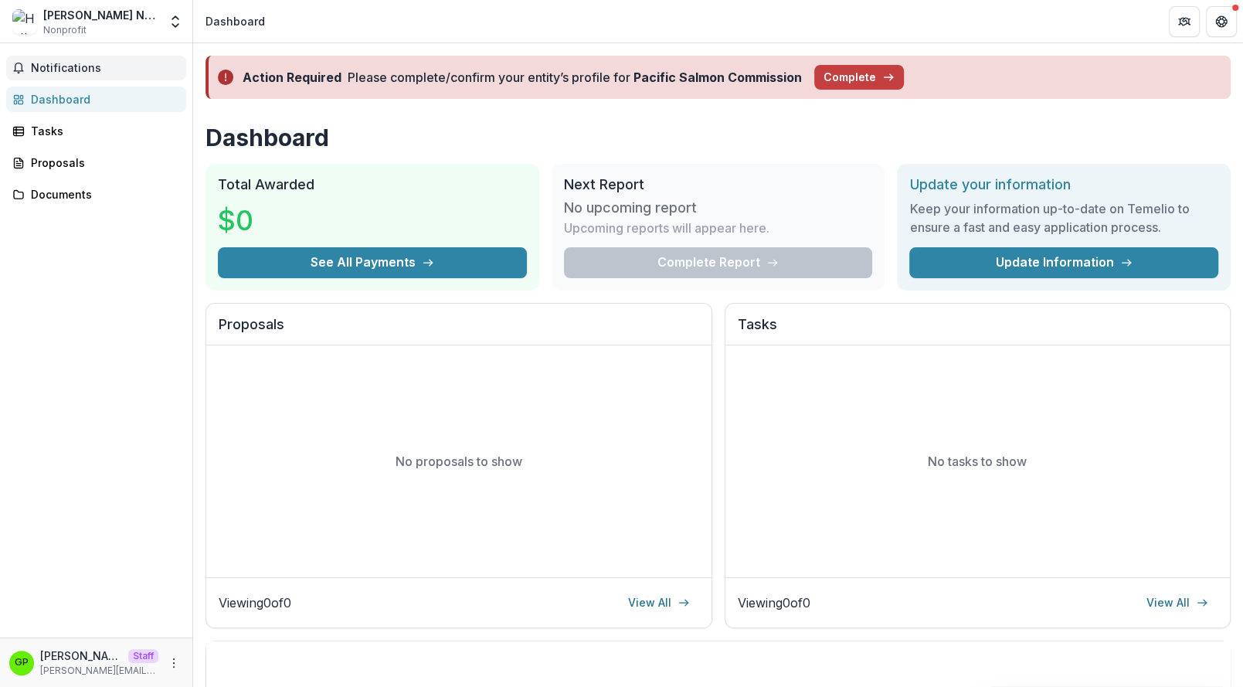
click at [131, 57] on button "Notifications" at bounding box center [96, 68] width 180 height 25
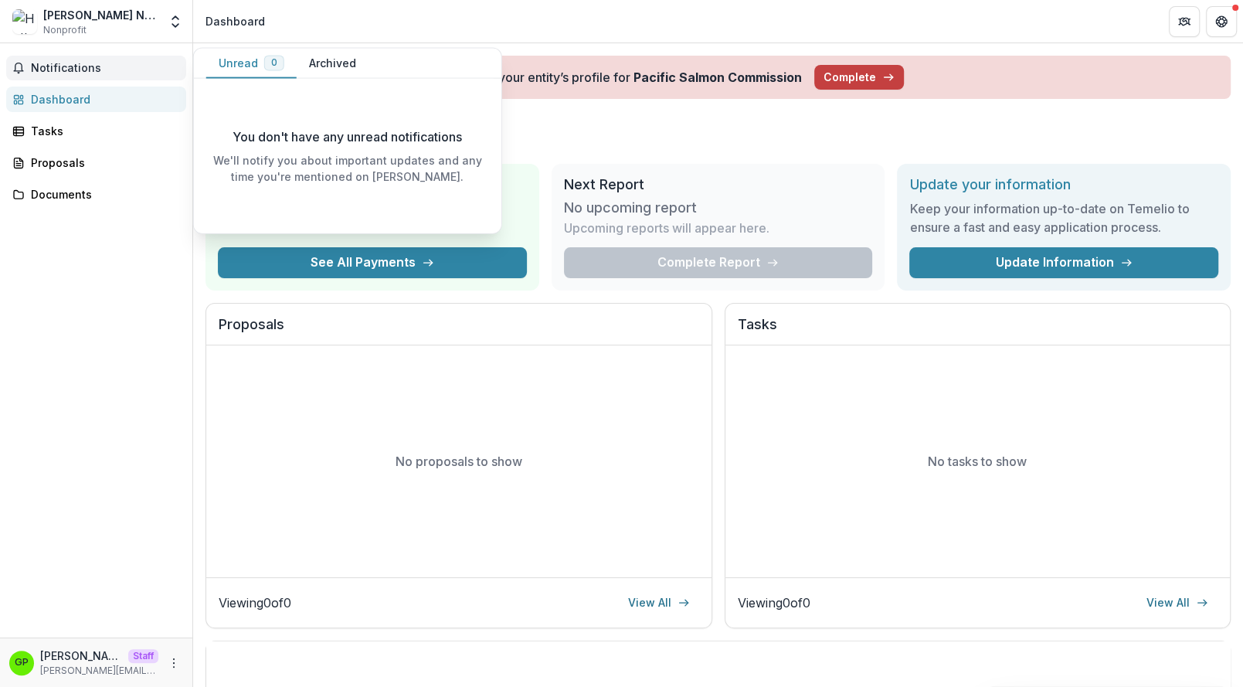
click at [92, 70] on span "Notifications" at bounding box center [105, 68] width 149 height 13
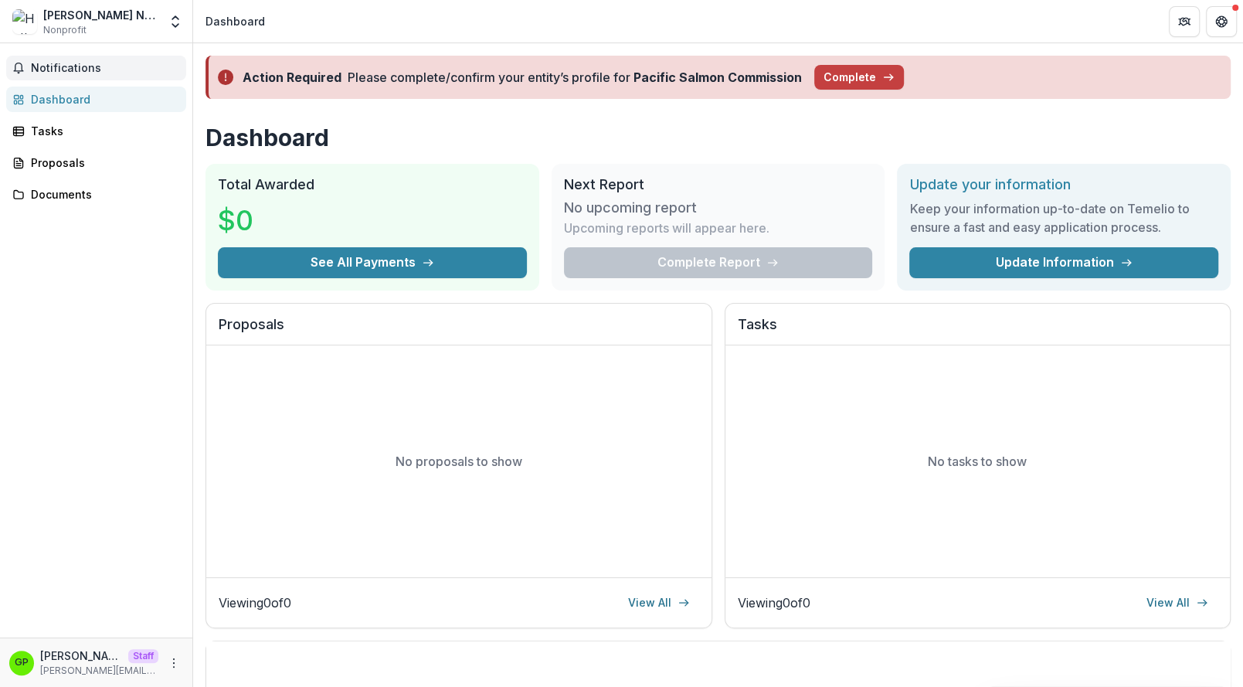
click at [92, 70] on span "Notifications" at bounding box center [105, 68] width 149 height 13
click at [99, 83] on div "Notifications Unread 0 Archived You don't have any unread notifications We'll n…" at bounding box center [96, 340] width 192 height 594
click at [99, 94] on div "Dashboard" at bounding box center [102, 99] width 143 height 16
click at [178, 24] on polyline "Open entity switcher" at bounding box center [175, 25] width 6 height 3
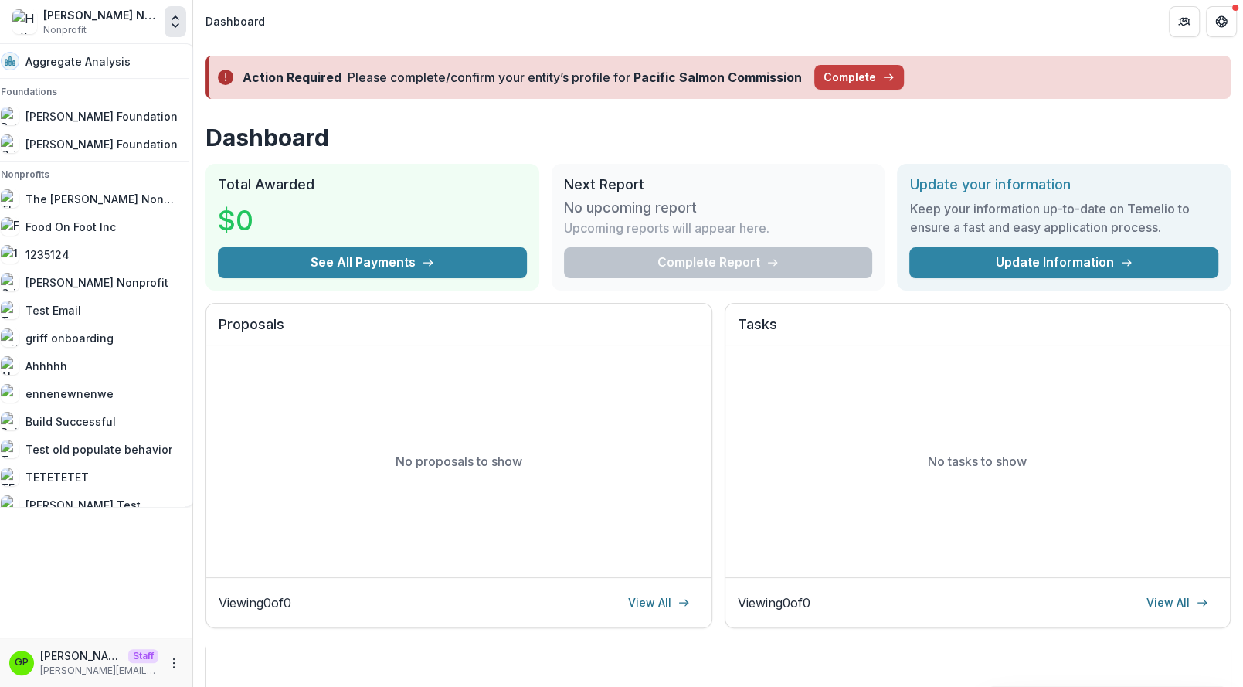
click at [1188, 39] on header "Dashboard" at bounding box center [718, 21] width 1050 height 42
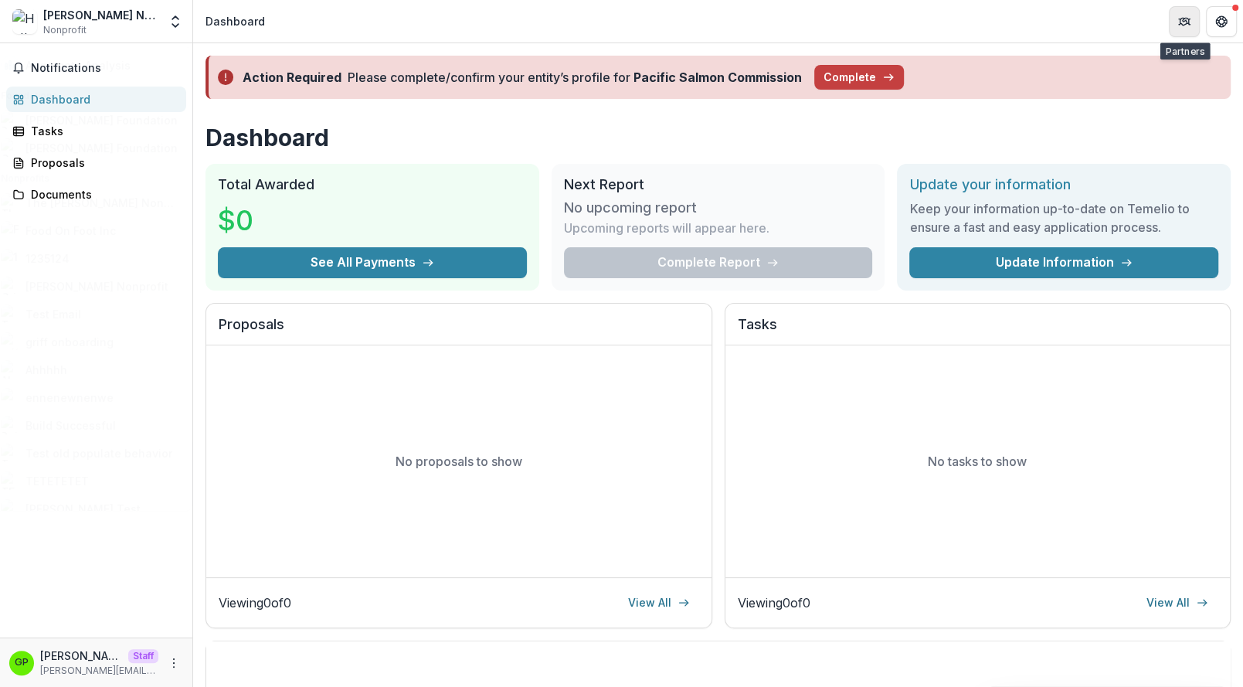
click at [1178, 26] on button "Partners" at bounding box center [1184, 21] width 31 height 31
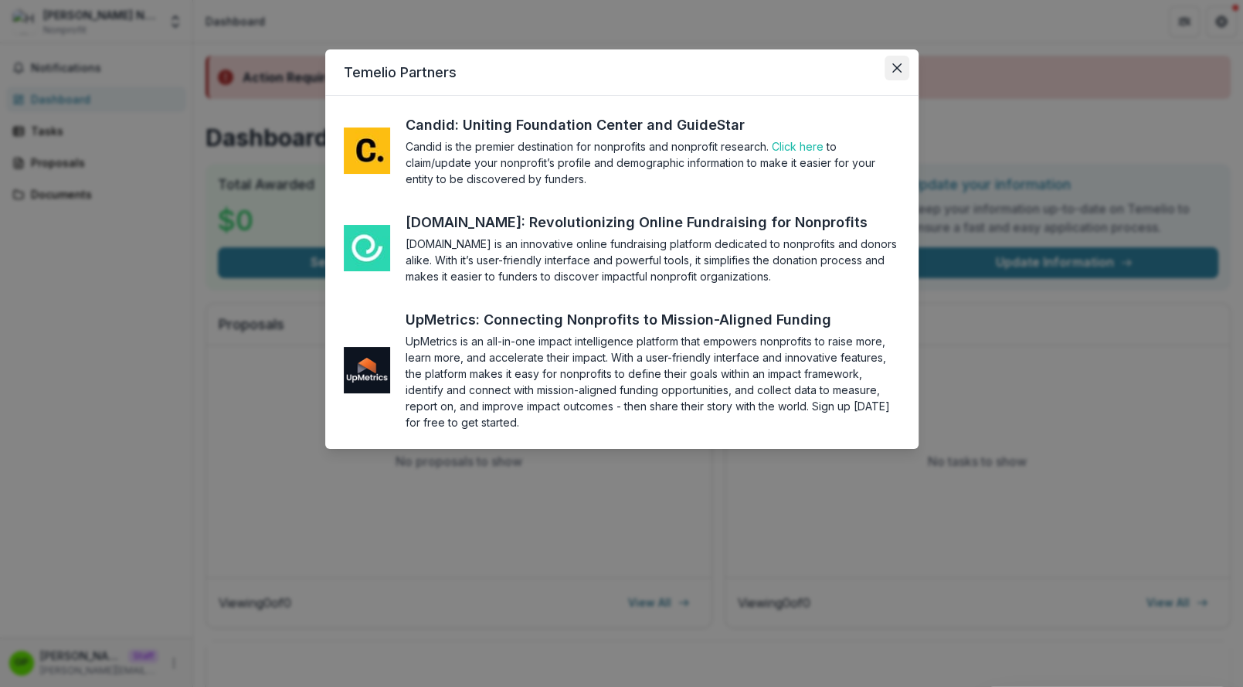
click at [897, 60] on button "Close" at bounding box center [897, 68] width 25 height 25
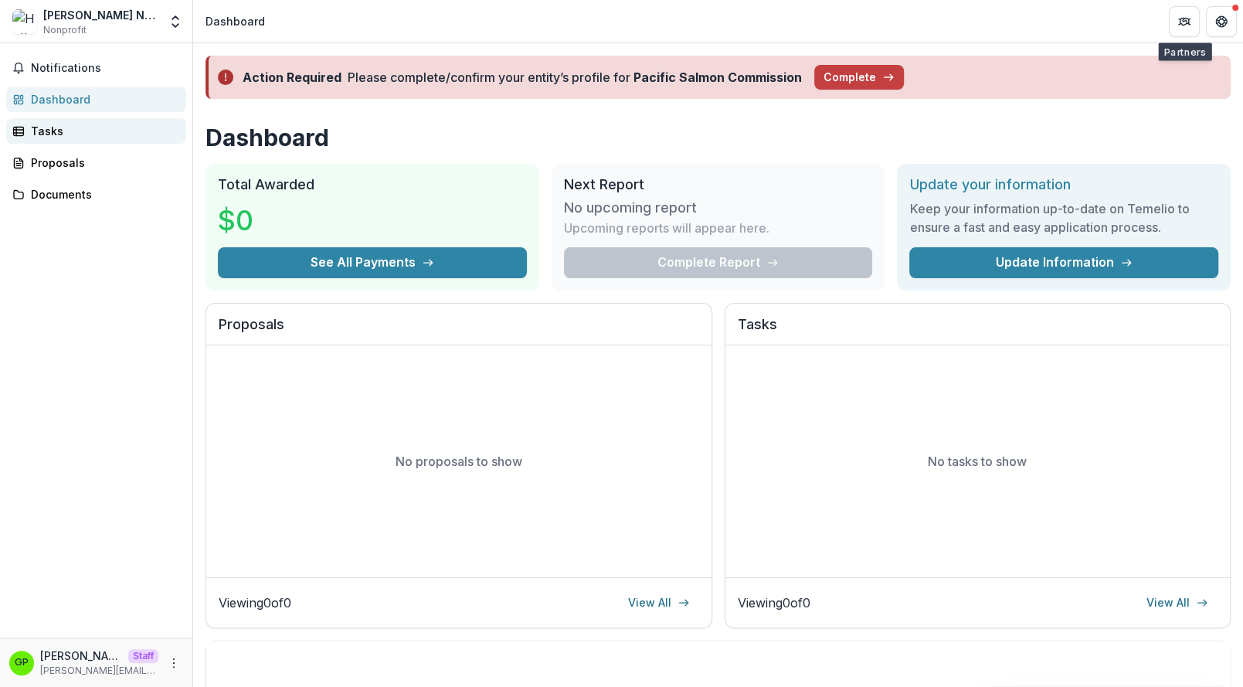
click at [75, 130] on div "Tasks" at bounding box center [102, 131] width 143 height 16
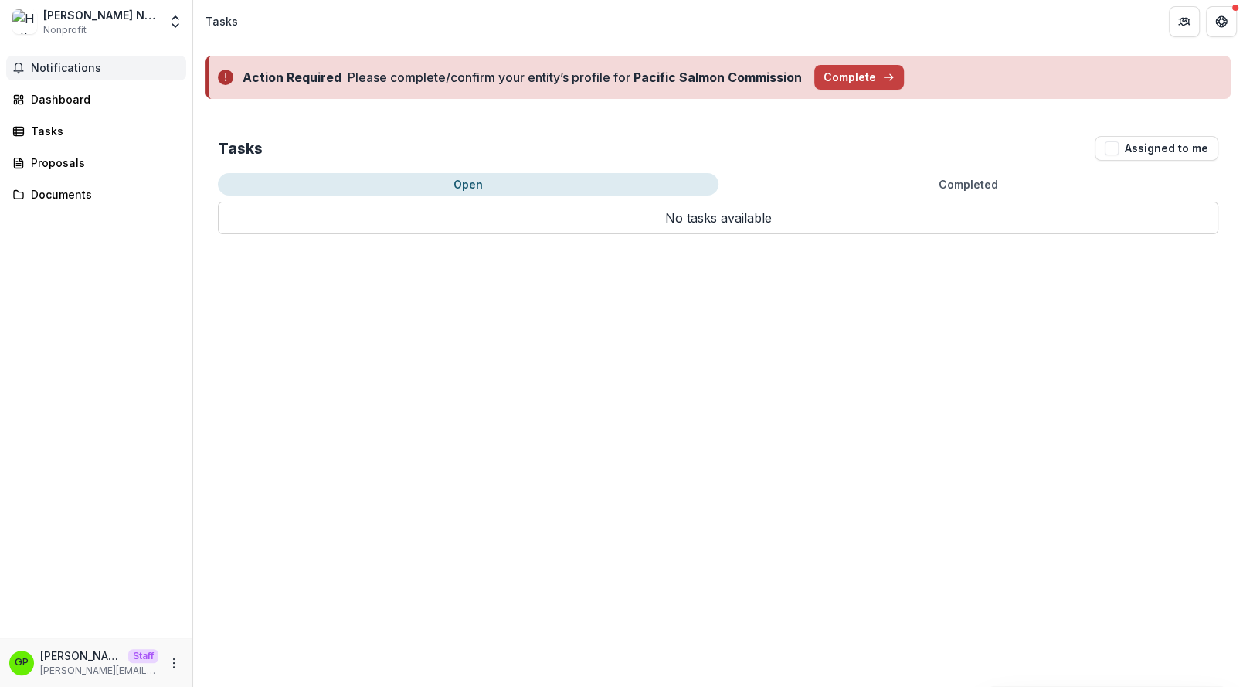
click at [55, 73] on span "Notifications" at bounding box center [105, 68] width 149 height 13
click at [597, 158] on div "Tasks Assigned to me" at bounding box center [718, 148] width 1001 height 25
click at [169, 179] on div "Notifications Dashboard Tasks Proposals Documents" at bounding box center [96, 340] width 192 height 594
click at [70, 105] on div "Dashboard" at bounding box center [102, 99] width 143 height 16
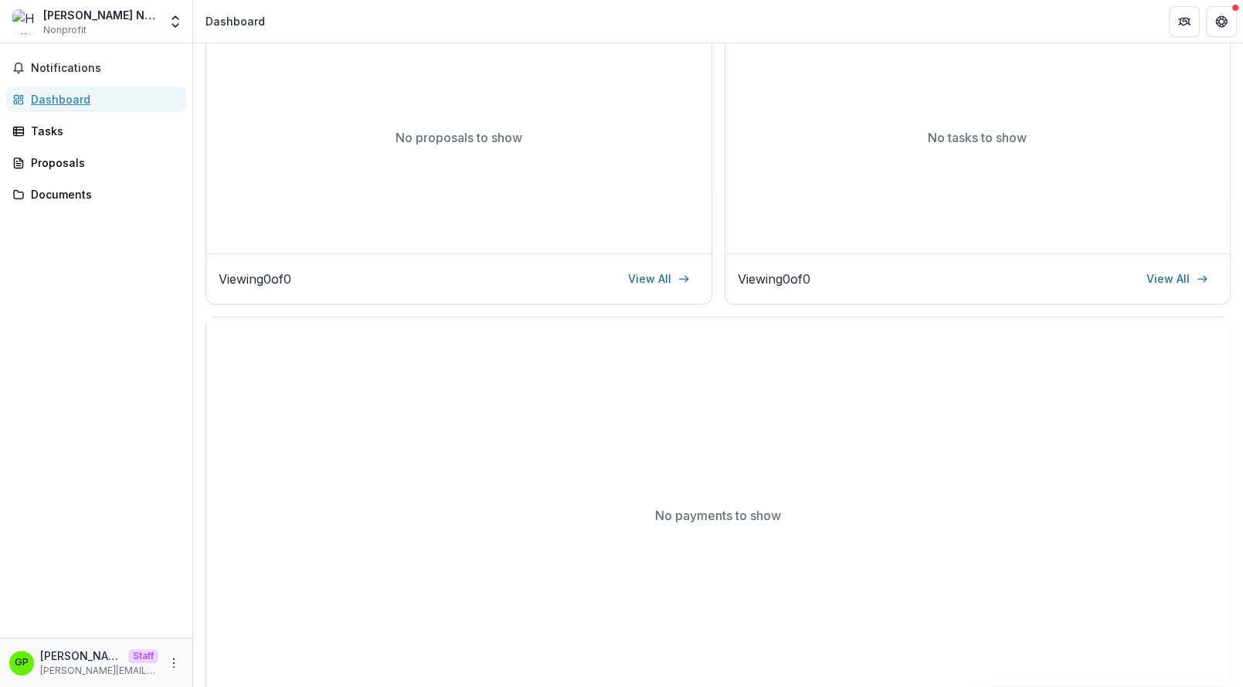
scroll to position [359, 0]
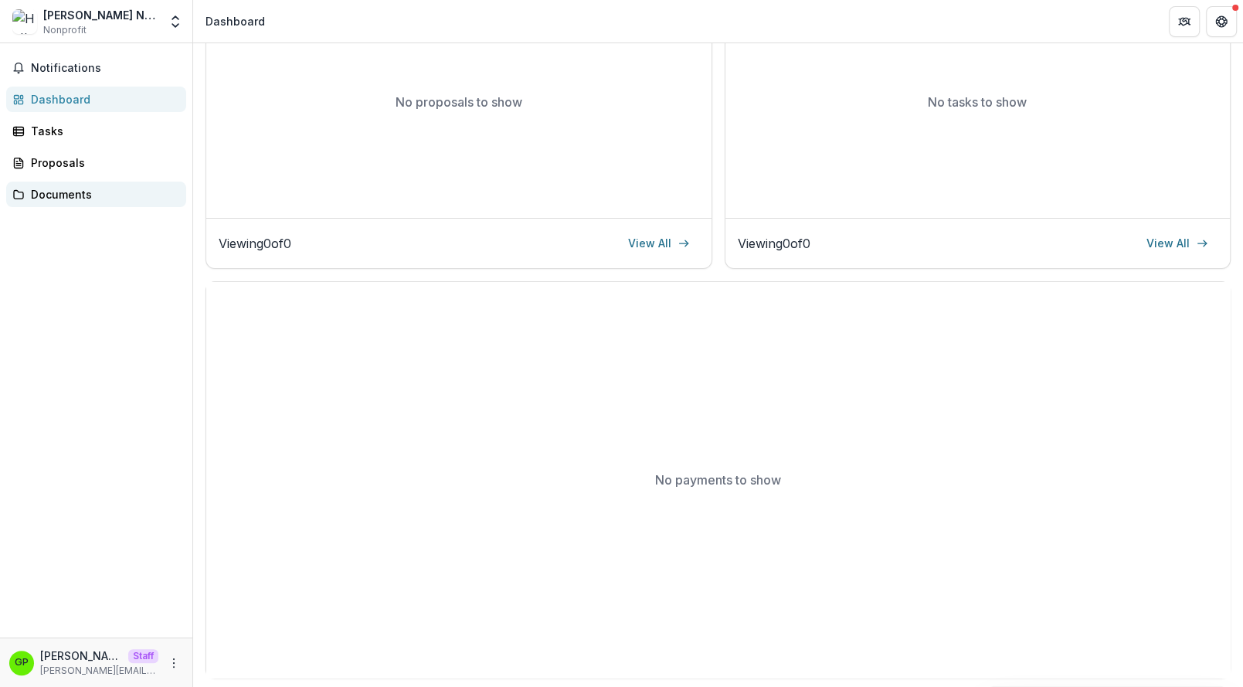
click at [86, 189] on div "Documents" at bounding box center [102, 194] width 143 height 16
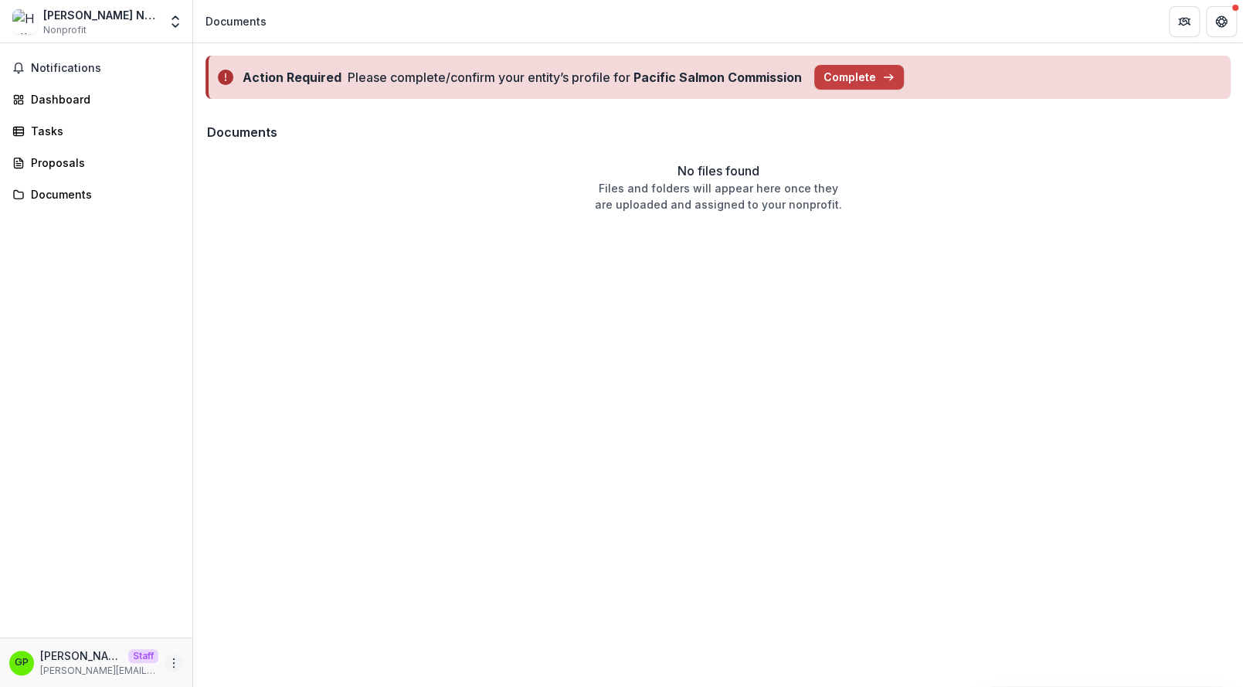
click at [176, 661] on icon "More" at bounding box center [174, 663] width 12 height 12
click at [221, 630] on link "Settings" at bounding box center [275, 629] width 165 height 25
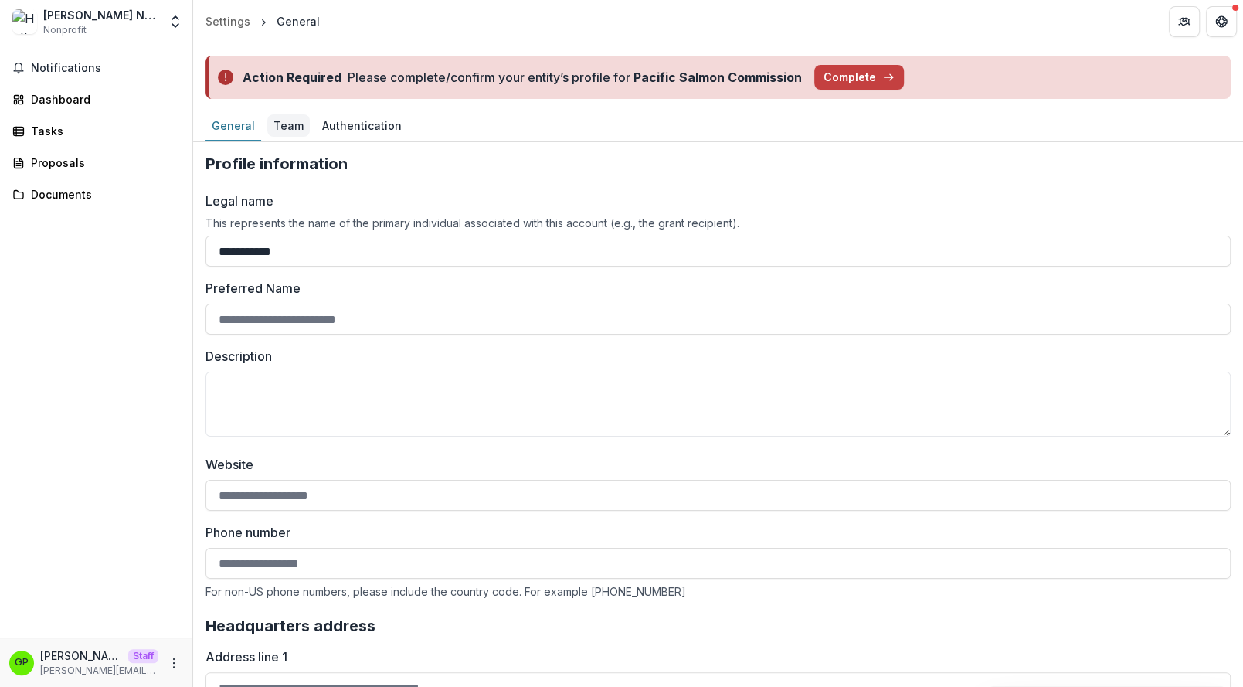
click at [301, 112] on link "Team" at bounding box center [288, 126] width 42 height 30
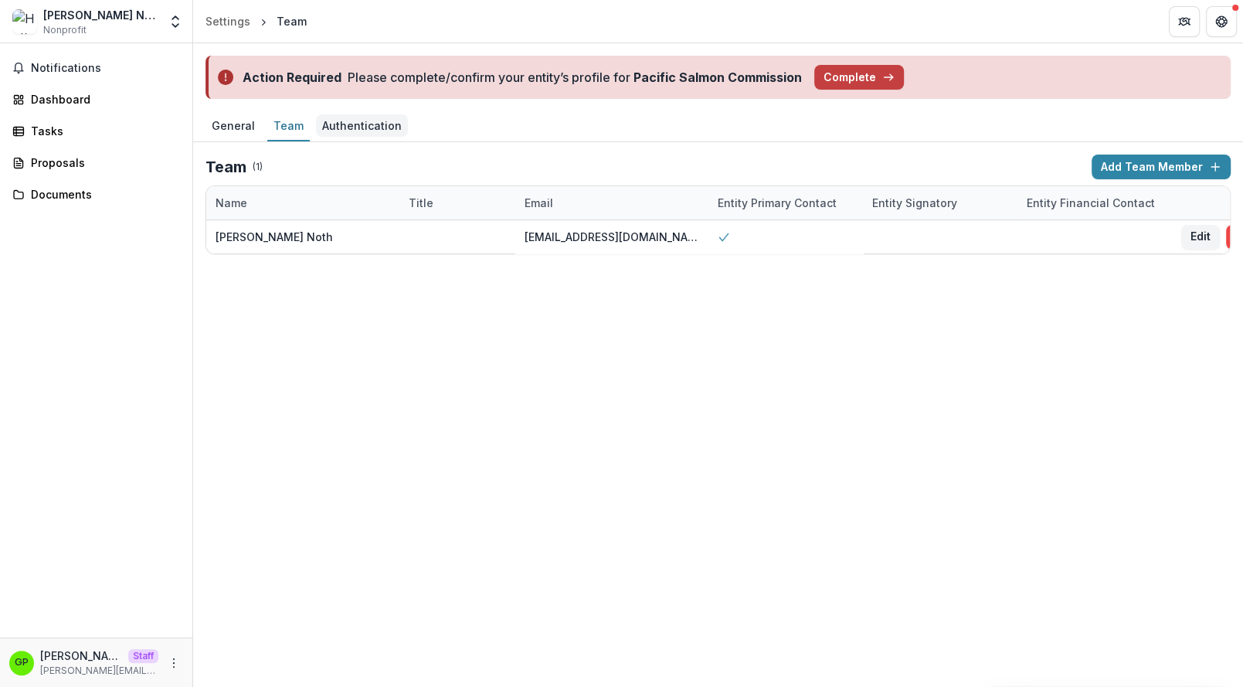
click at [356, 124] on div "Authentication" at bounding box center [362, 125] width 92 height 22
